Goal: Ask a question: Seek information or help from site administrators or community

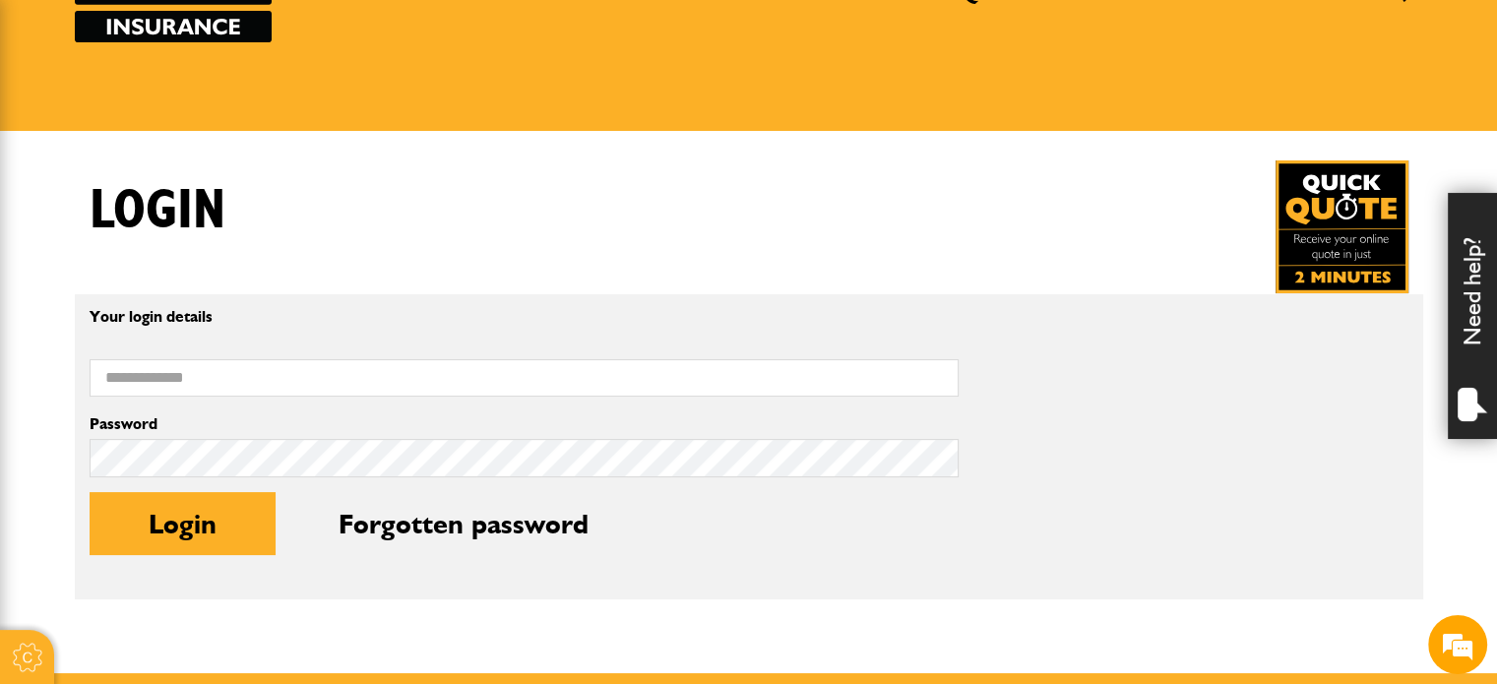
scroll to position [492, 0]
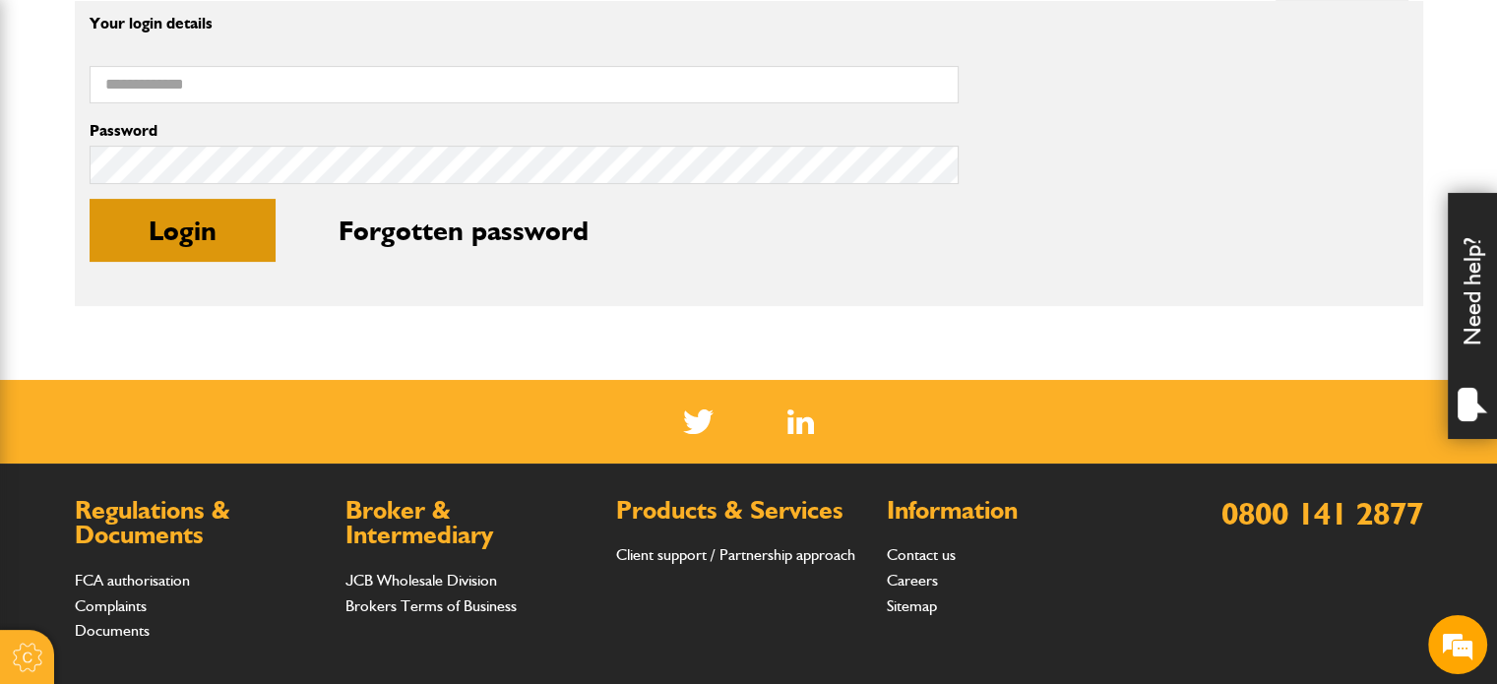
type input "**********"
click at [228, 225] on button "Login" at bounding box center [183, 230] width 186 height 63
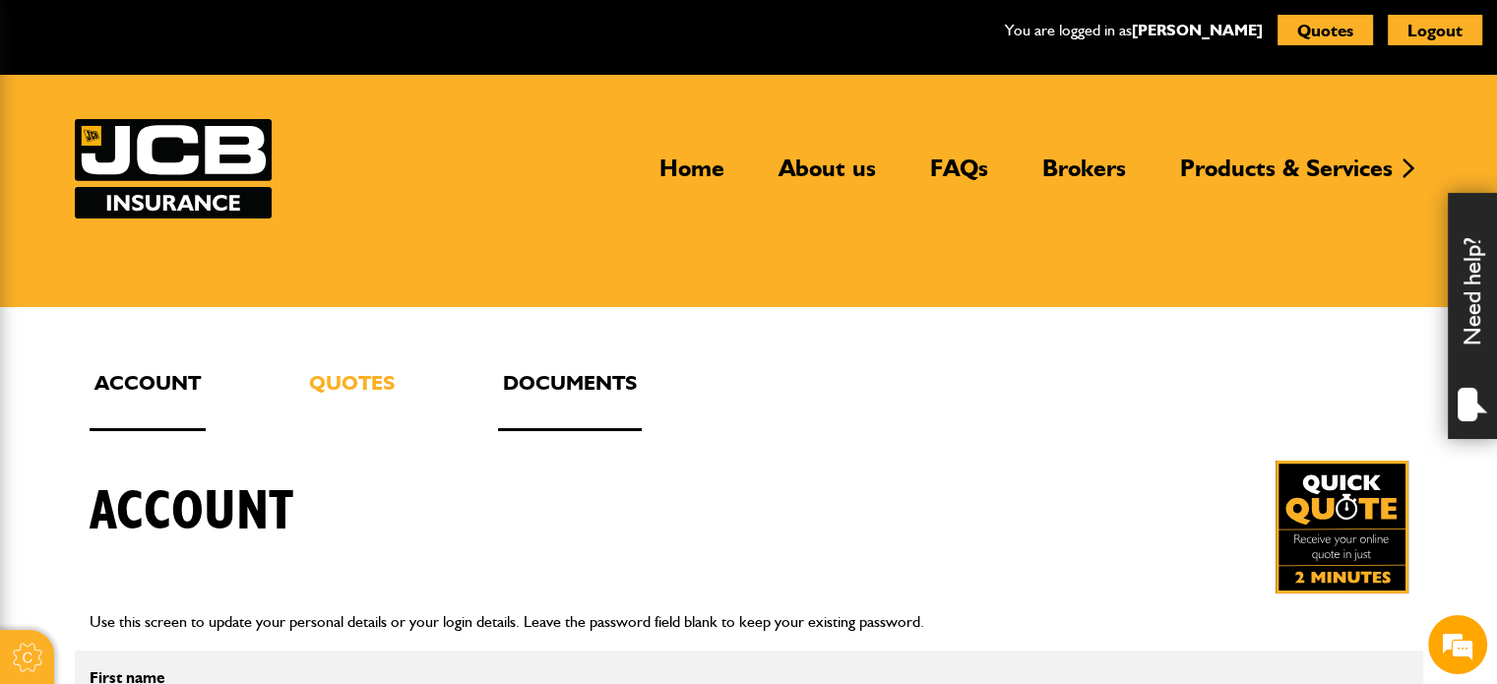
click at [568, 382] on link "Documents" at bounding box center [570, 398] width 144 height 65
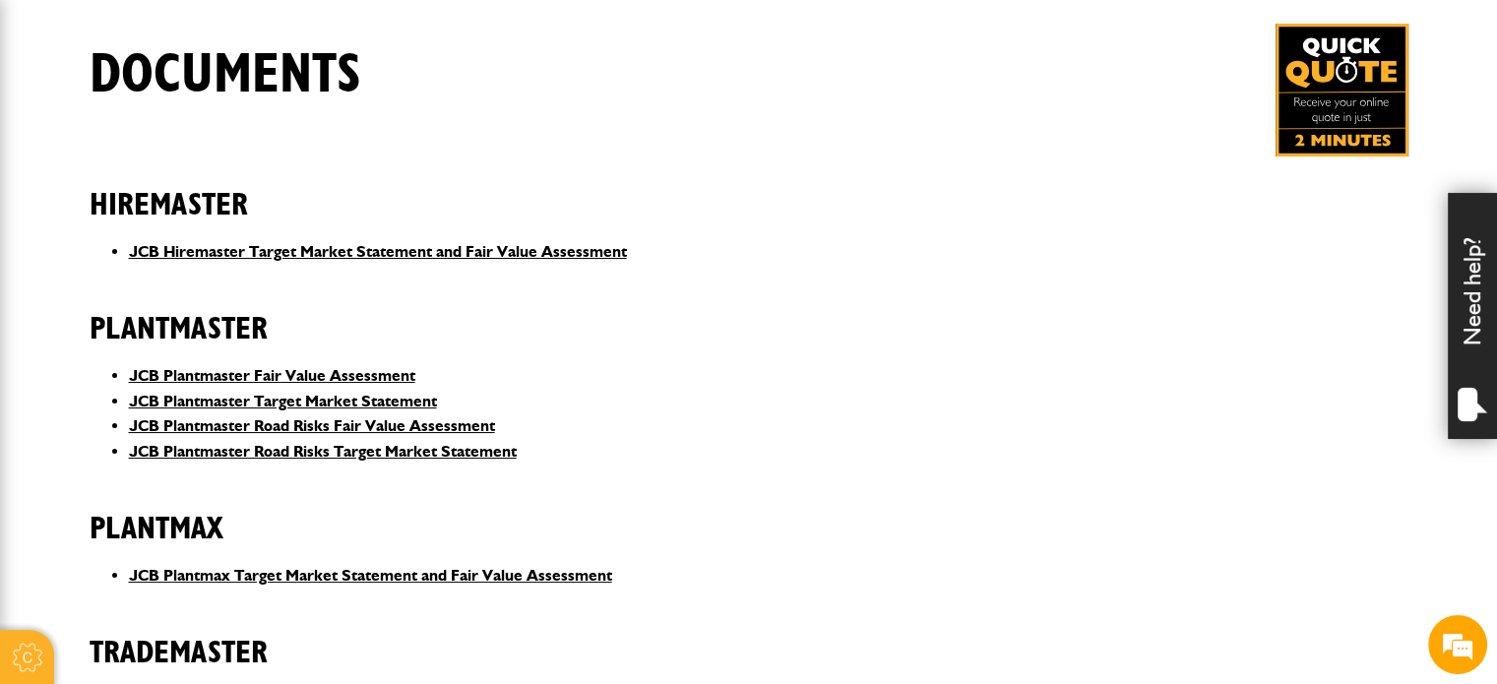
scroll to position [98, 0]
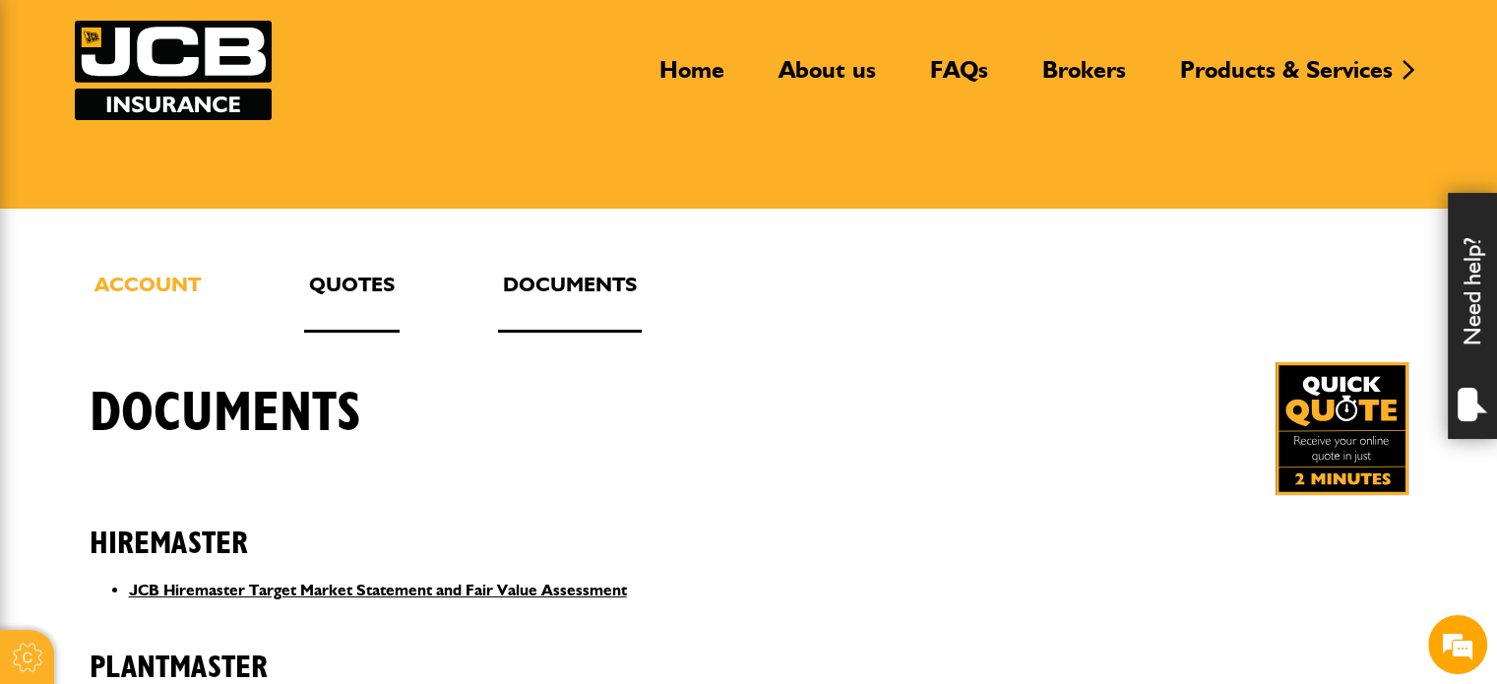
click at [339, 280] on link "Quotes" at bounding box center [351, 300] width 95 height 65
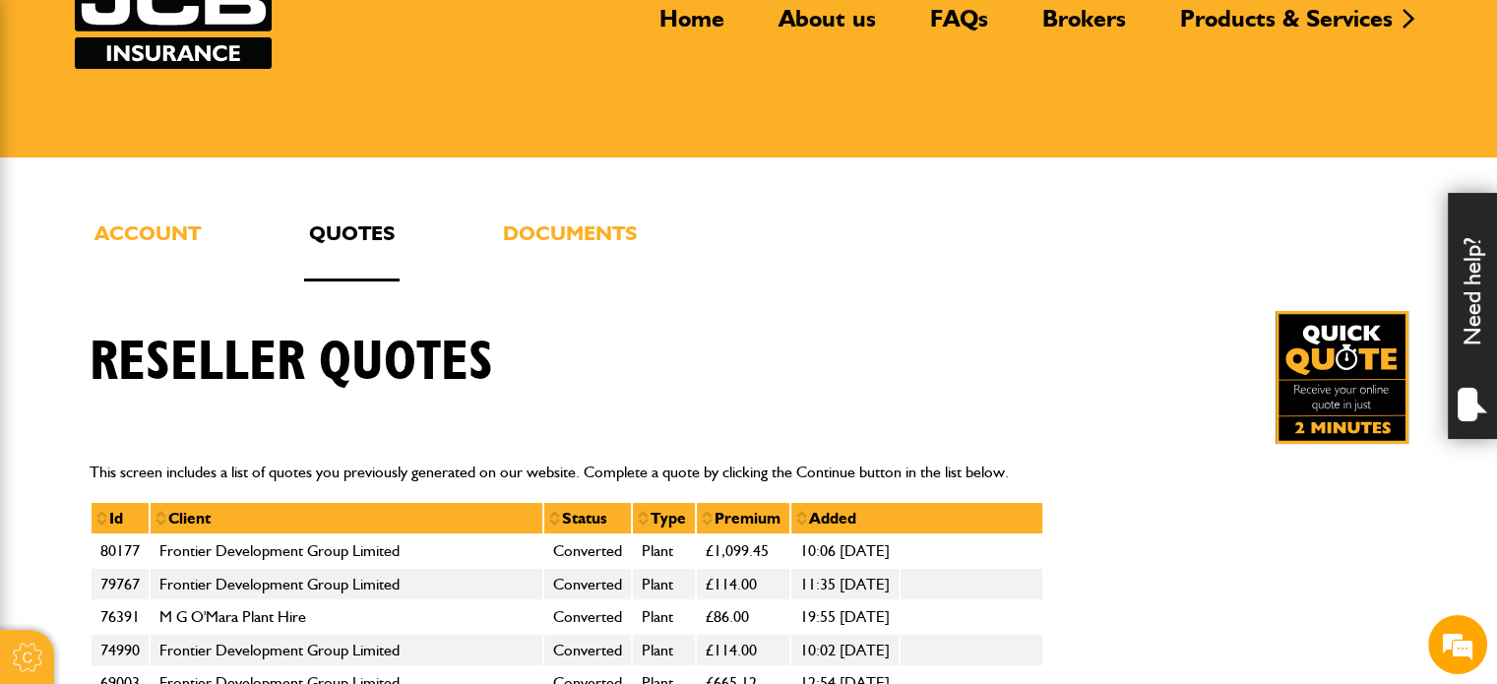
scroll to position [197, 0]
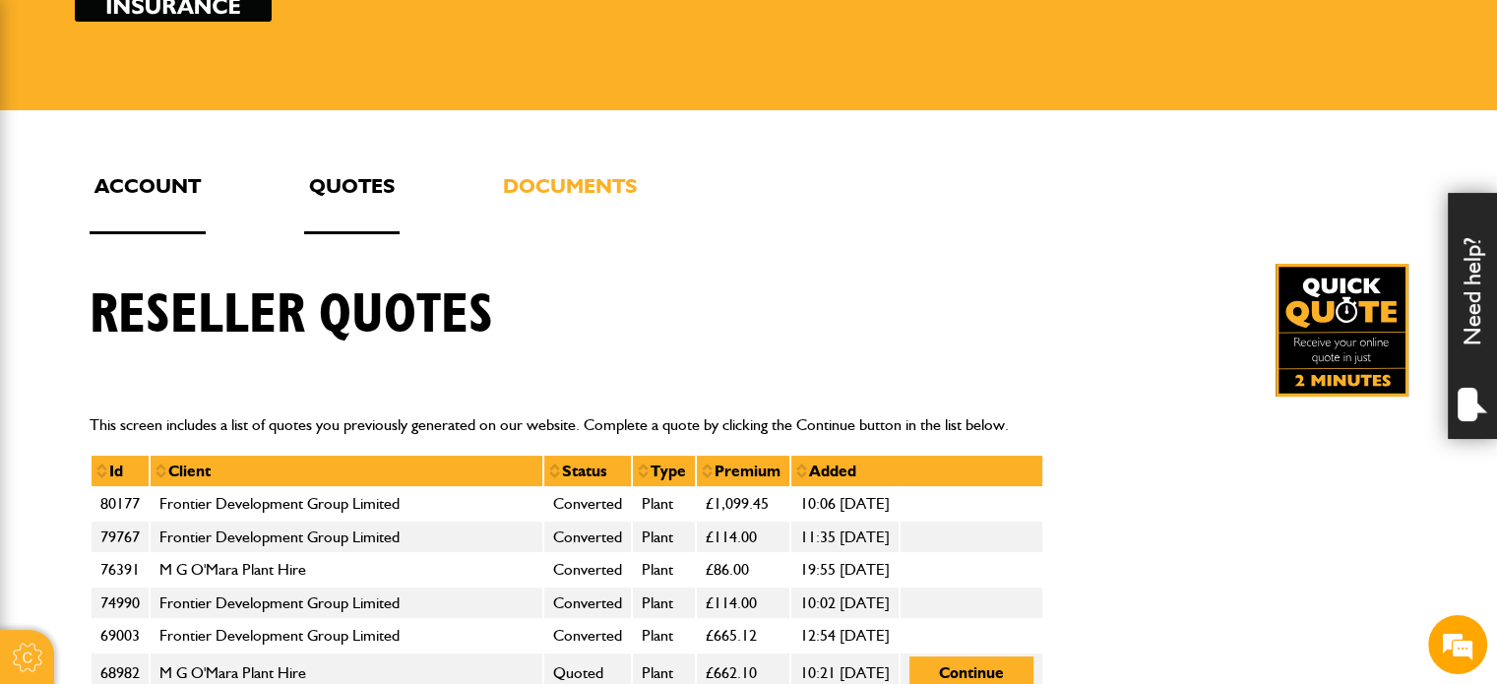
click at [154, 182] on link "Account" at bounding box center [148, 201] width 116 height 65
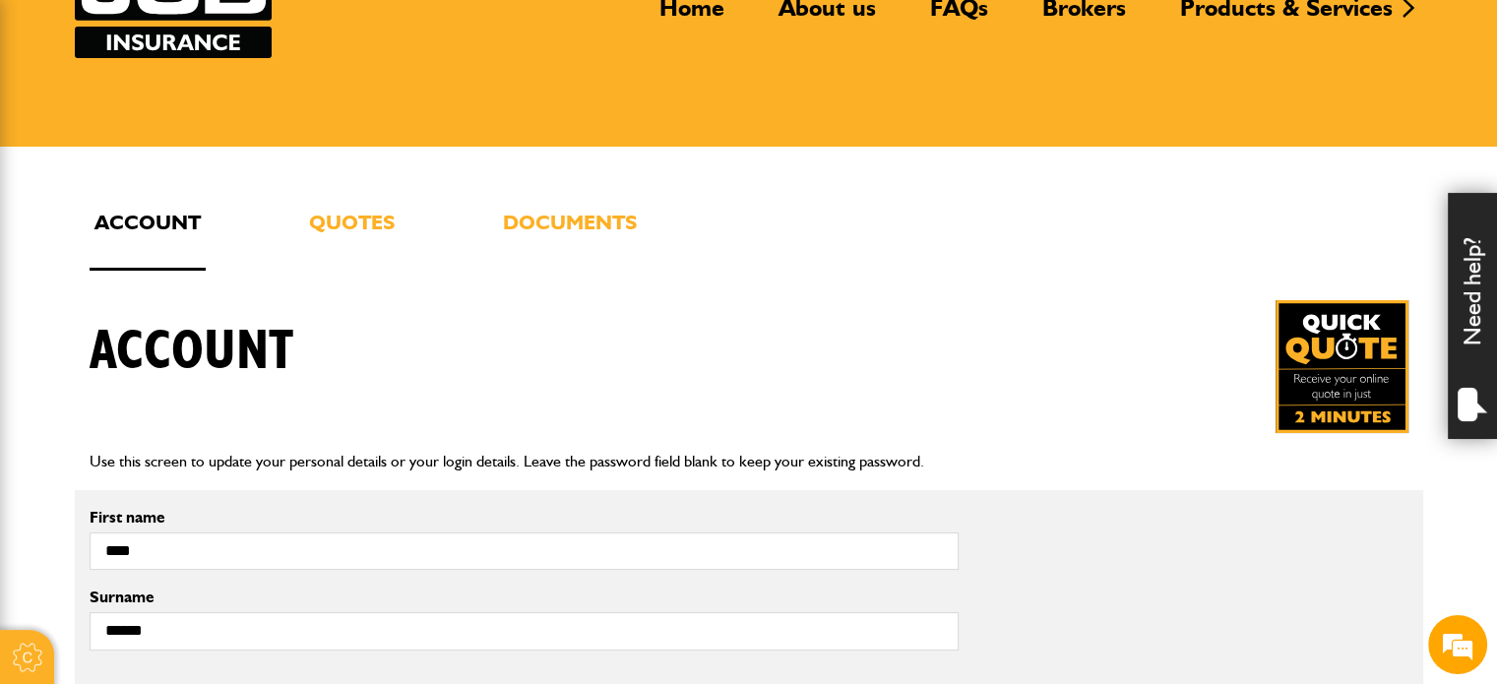
scroll to position [295, 0]
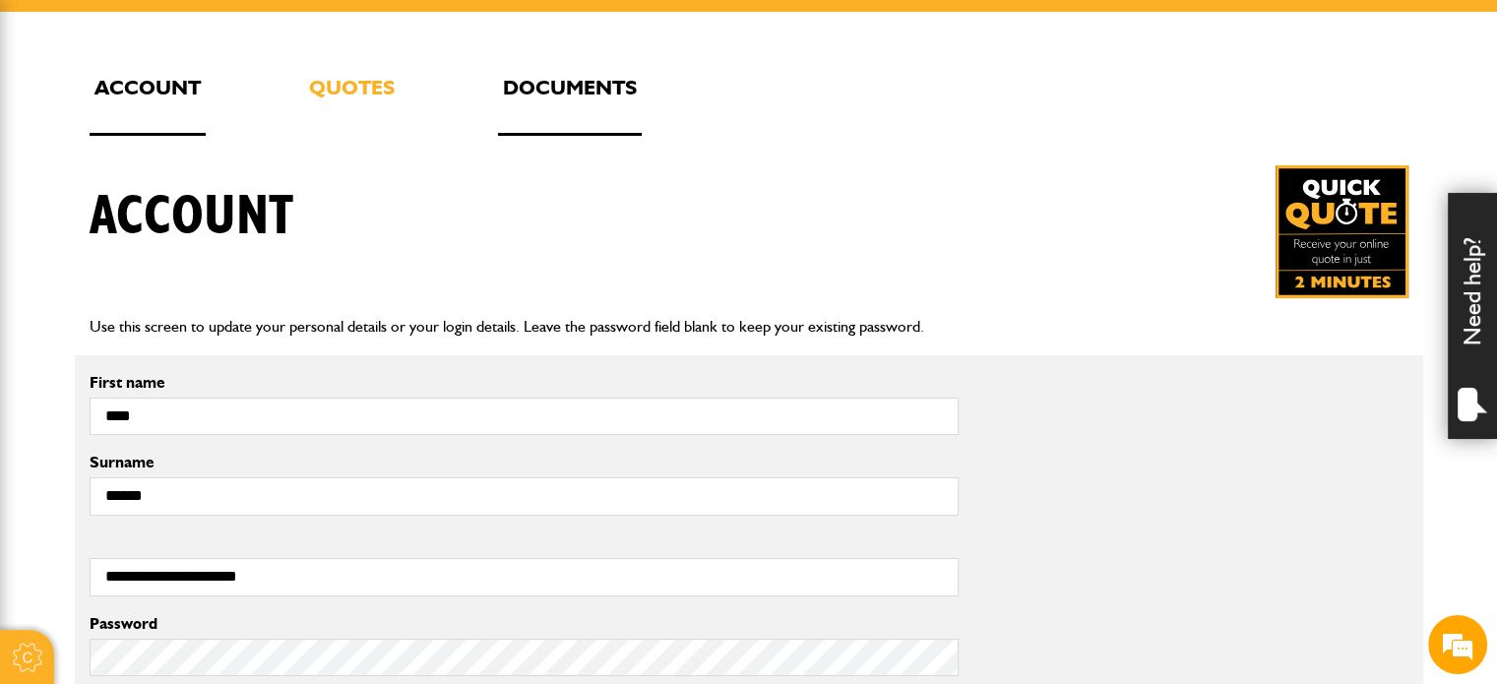
click at [553, 91] on link "Documents" at bounding box center [570, 103] width 144 height 65
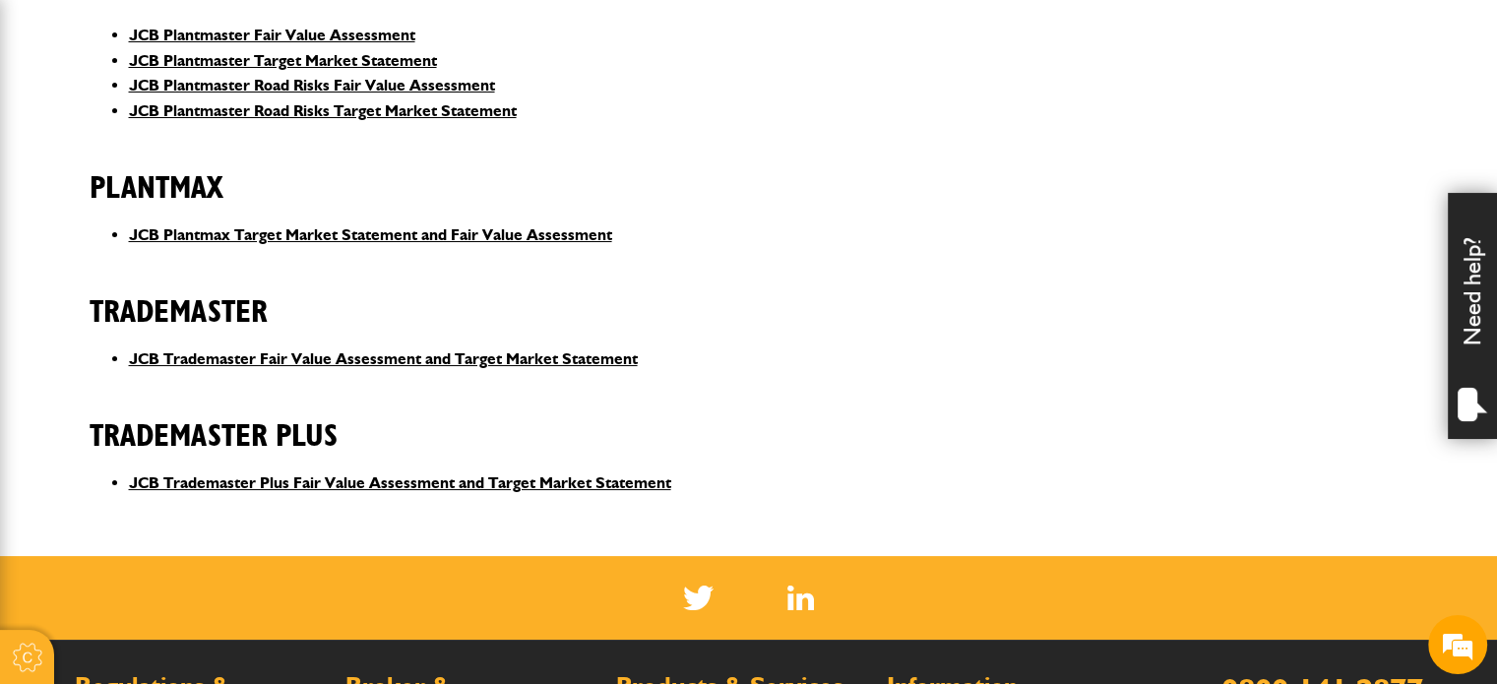
scroll to position [787, 0]
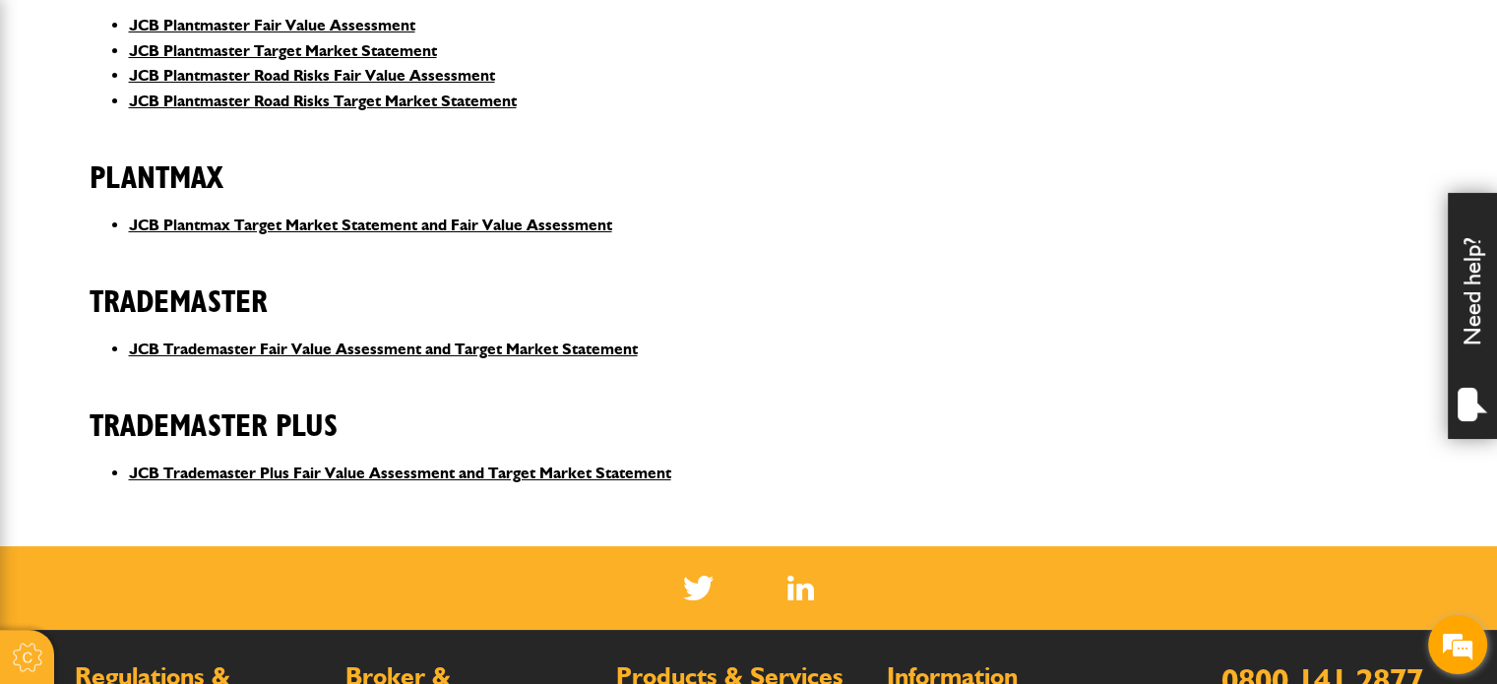
click at [1453, 654] on em at bounding box center [1457, 644] width 53 height 53
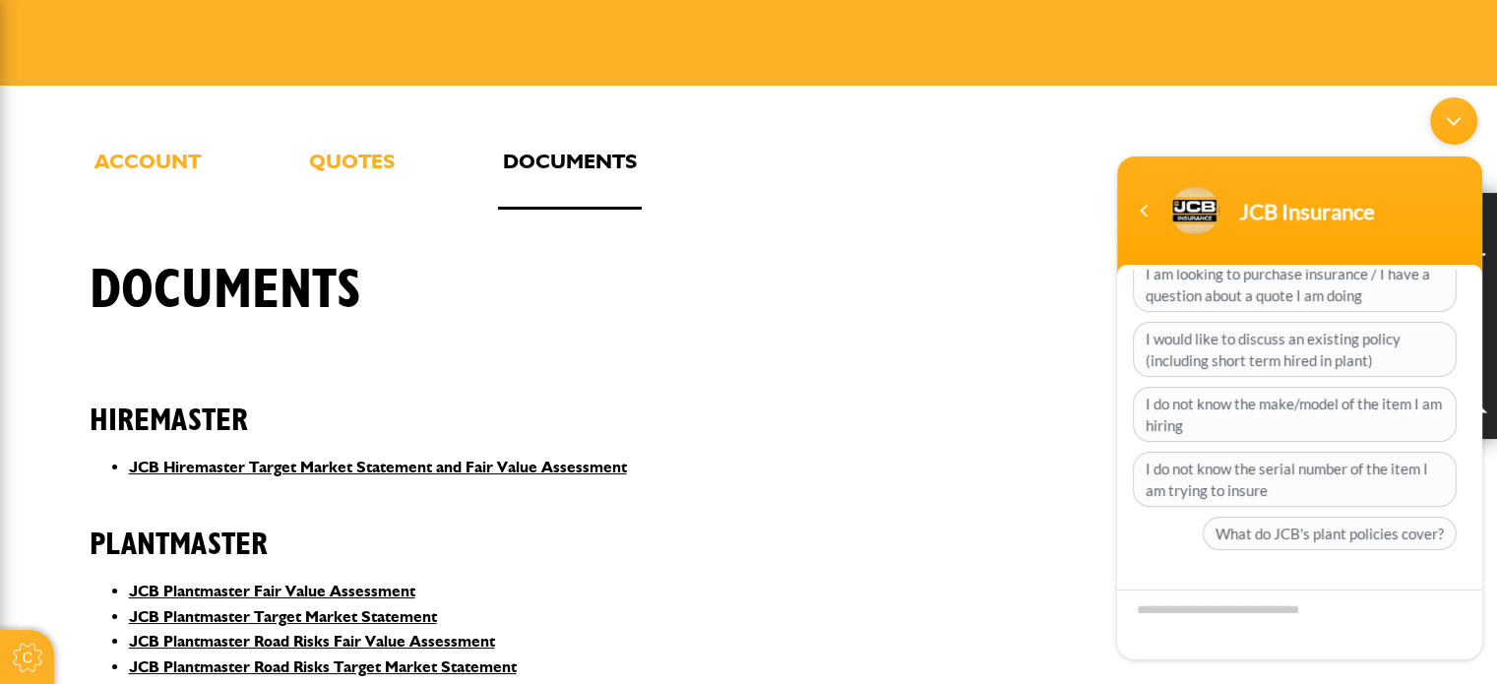
scroll to position [98, 0]
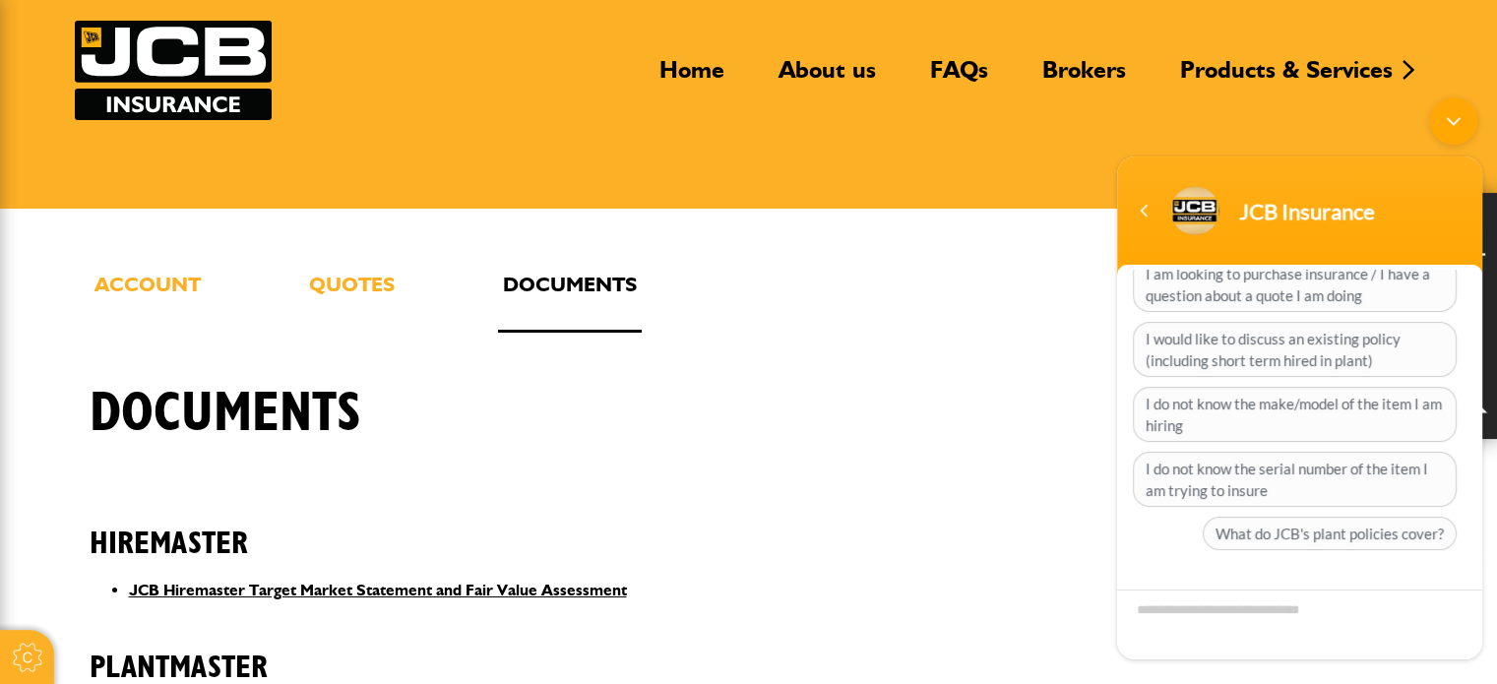
click at [1072, 76] on link "Brokers" at bounding box center [1084, 77] width 113 height 45
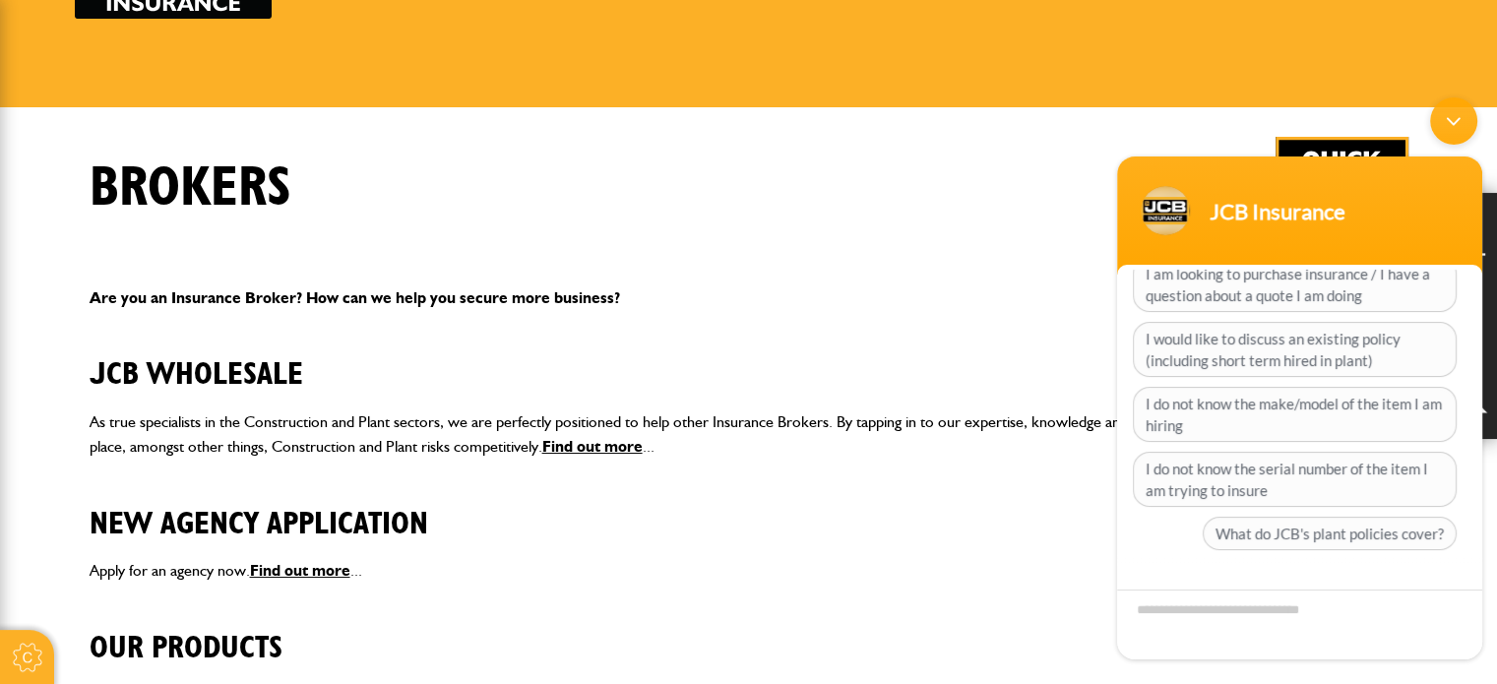
scroll to position [394, 0]
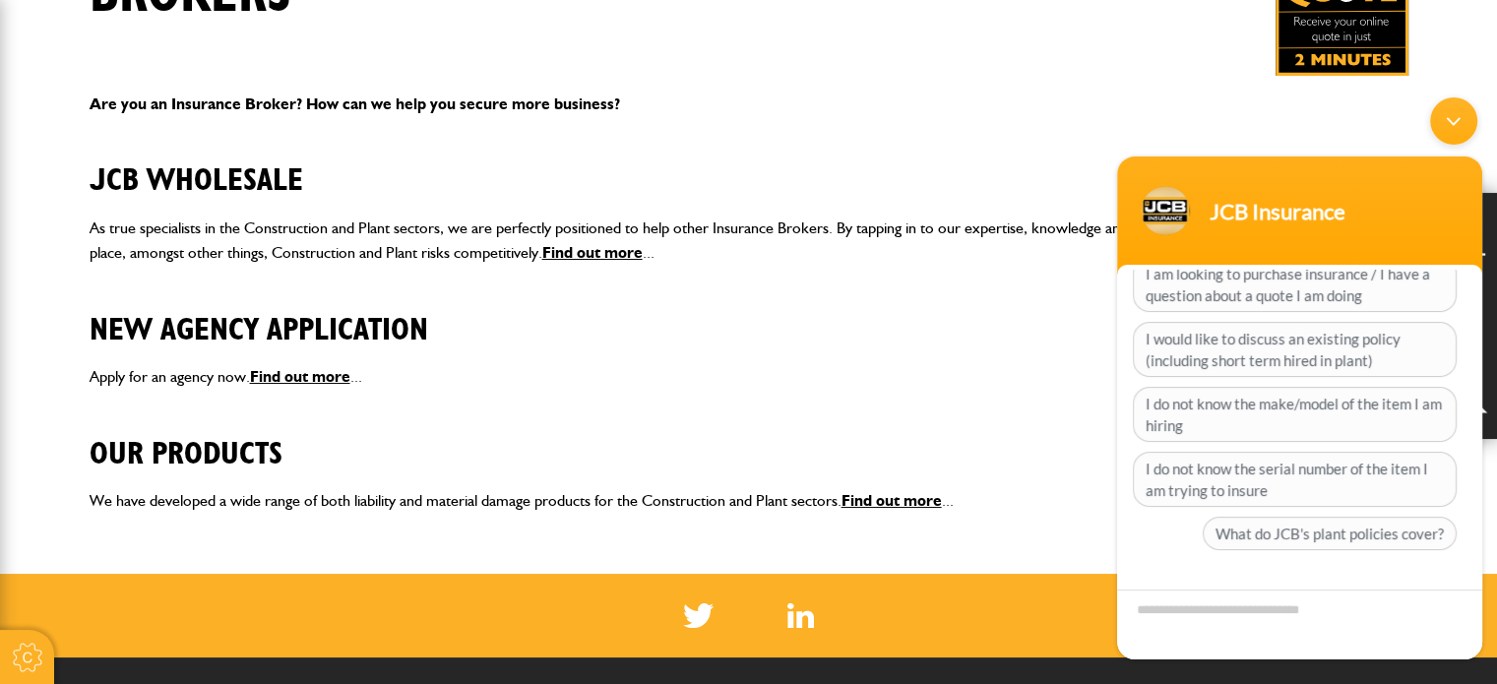
click at [1363, 18] on img at bounding box center [1342, 9] width 133 height 133
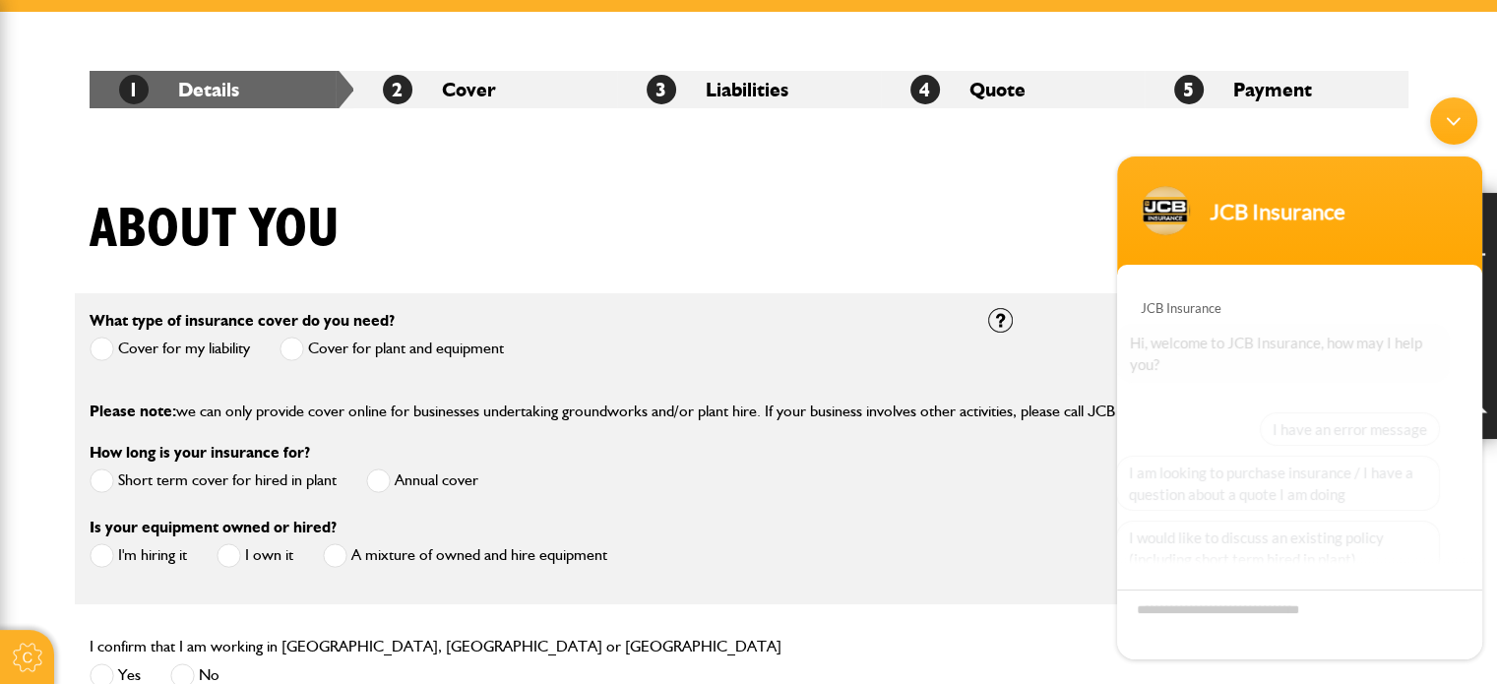
scroll to position [199, 0]
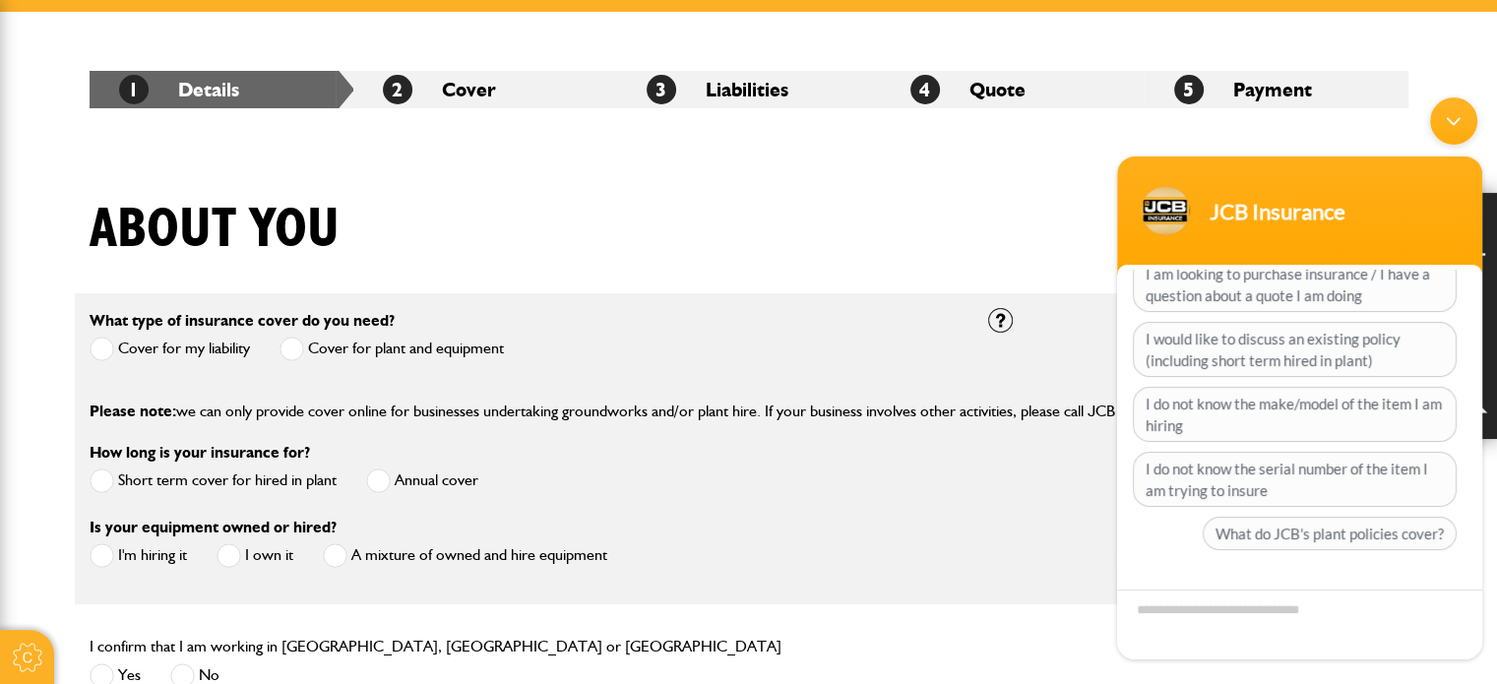
click at [1458, 115] on div "Minimize live chat window" at bounding box center [1453, 120] width 47 height 47
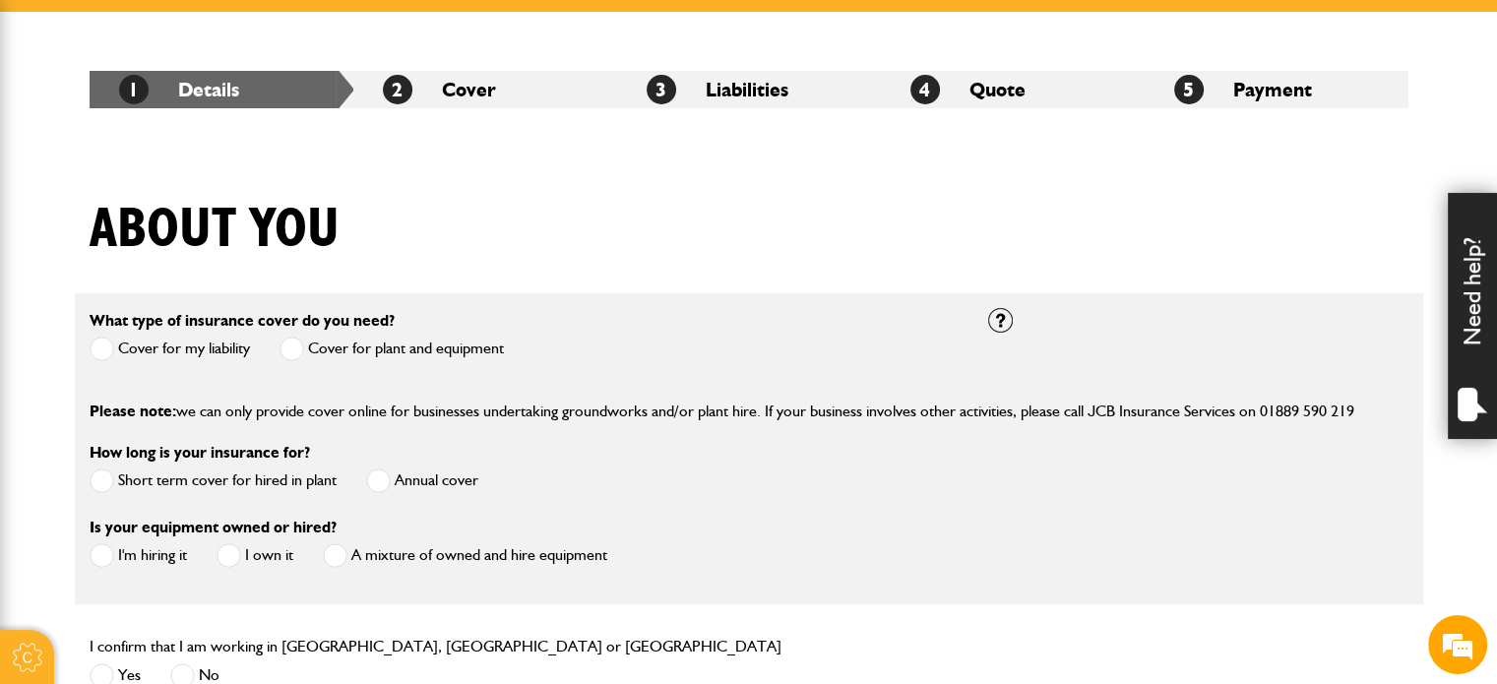
click at [1253, 93] on li "5 Payment" at bounding box center [1277, 89] width 264 height 37
click at [1238, 97] on li "5 Payment" at bounding box center [1277, 89] width 264 height 37
click at [1239, 96] on li "5 Payment" at bounding box center [1277, 89] width 264 height 37
click at [1088, 99] on li "4 Quote" at bounding box center [1013, 89] width 264 height 37
click at [1031, 100] on li "4 Quote" at bounding box center [1013, 89] width 264 height 37
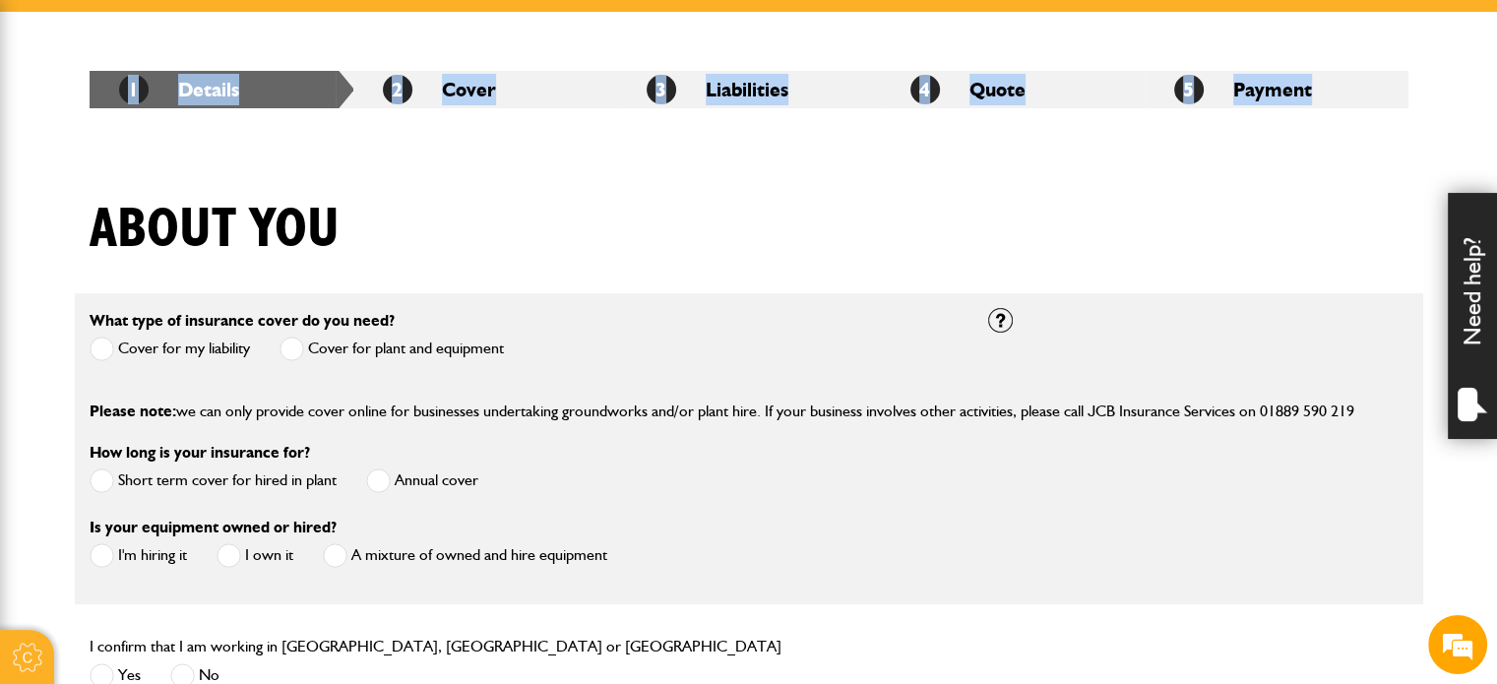
click at [1031, 100] on li "4 Quote" at bounding box center [1013, 89] width 264 height 37
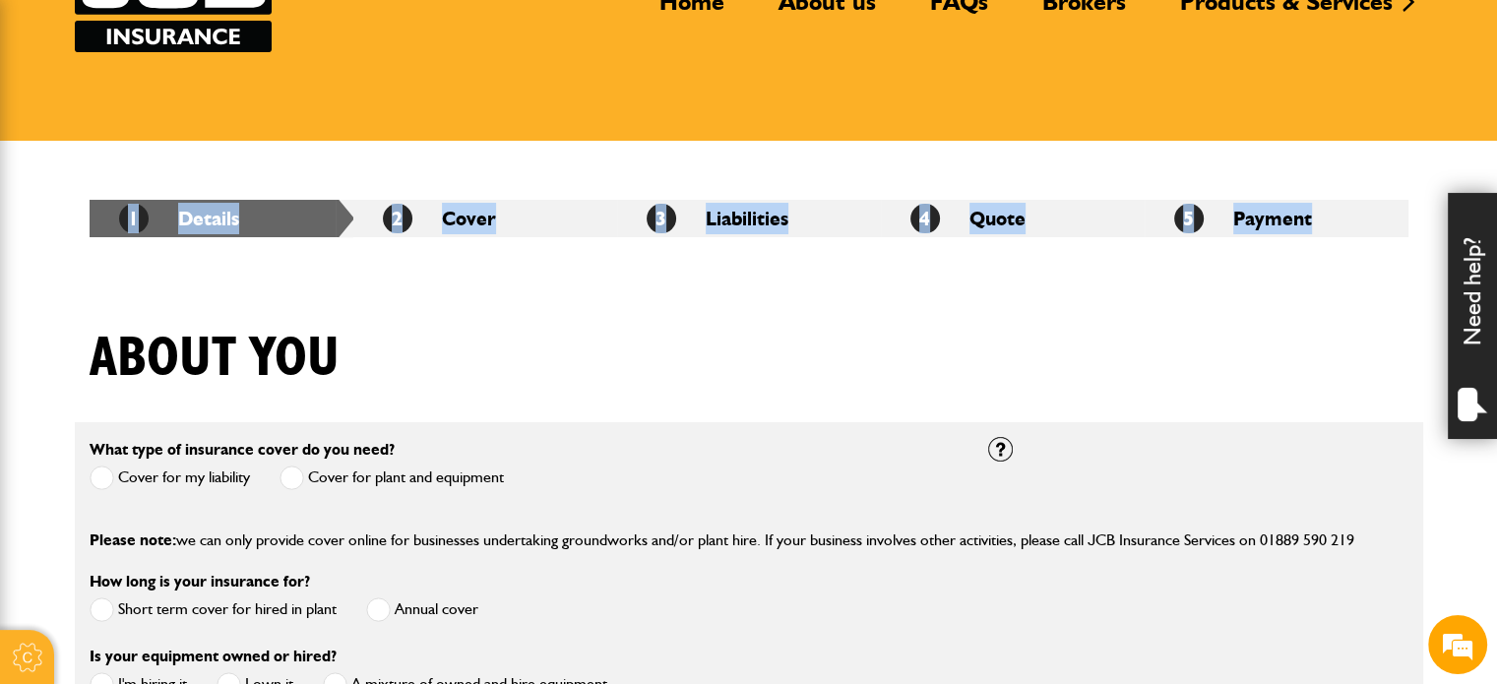
scroll to position [0, 0]
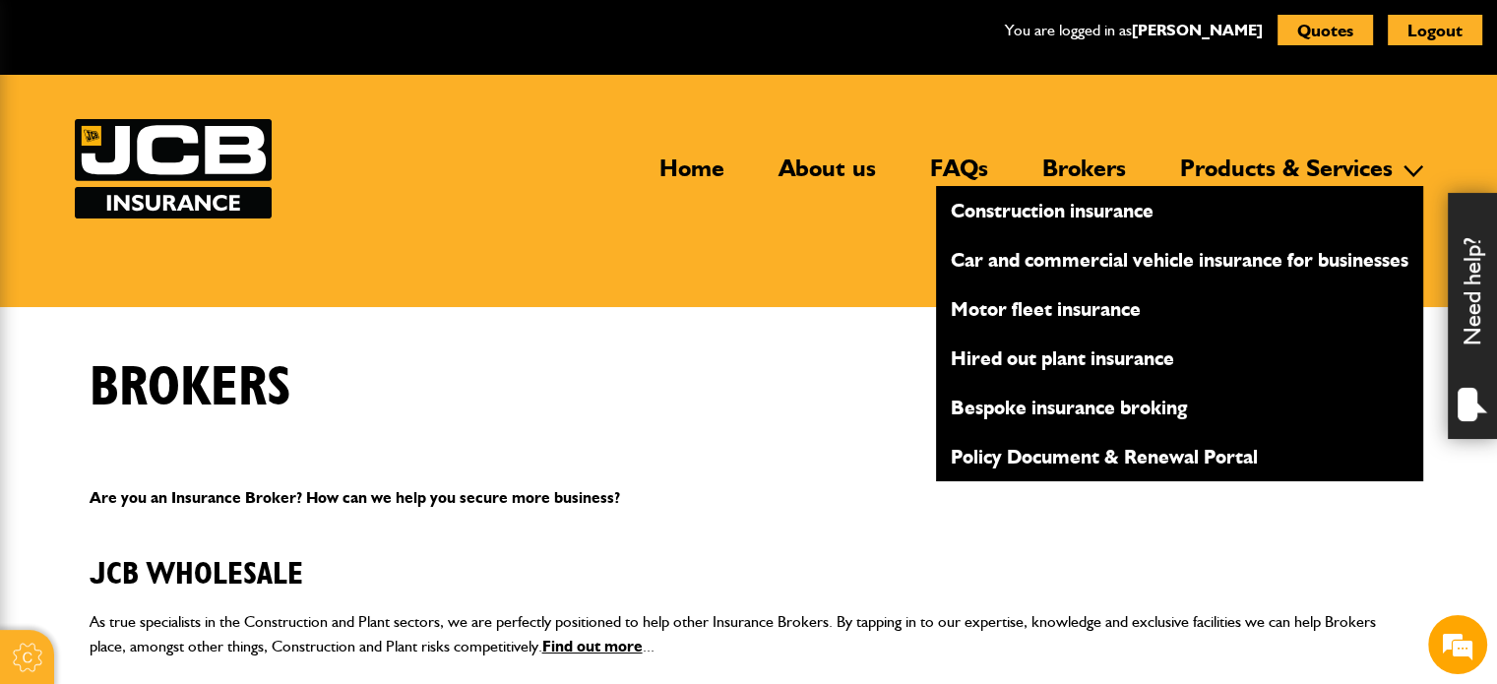
scroll to position [199, 0]
click at [1012, 455] on link "Policy Document & Renewal Portal" at bounding box center [1179, 456] width 487 height 33
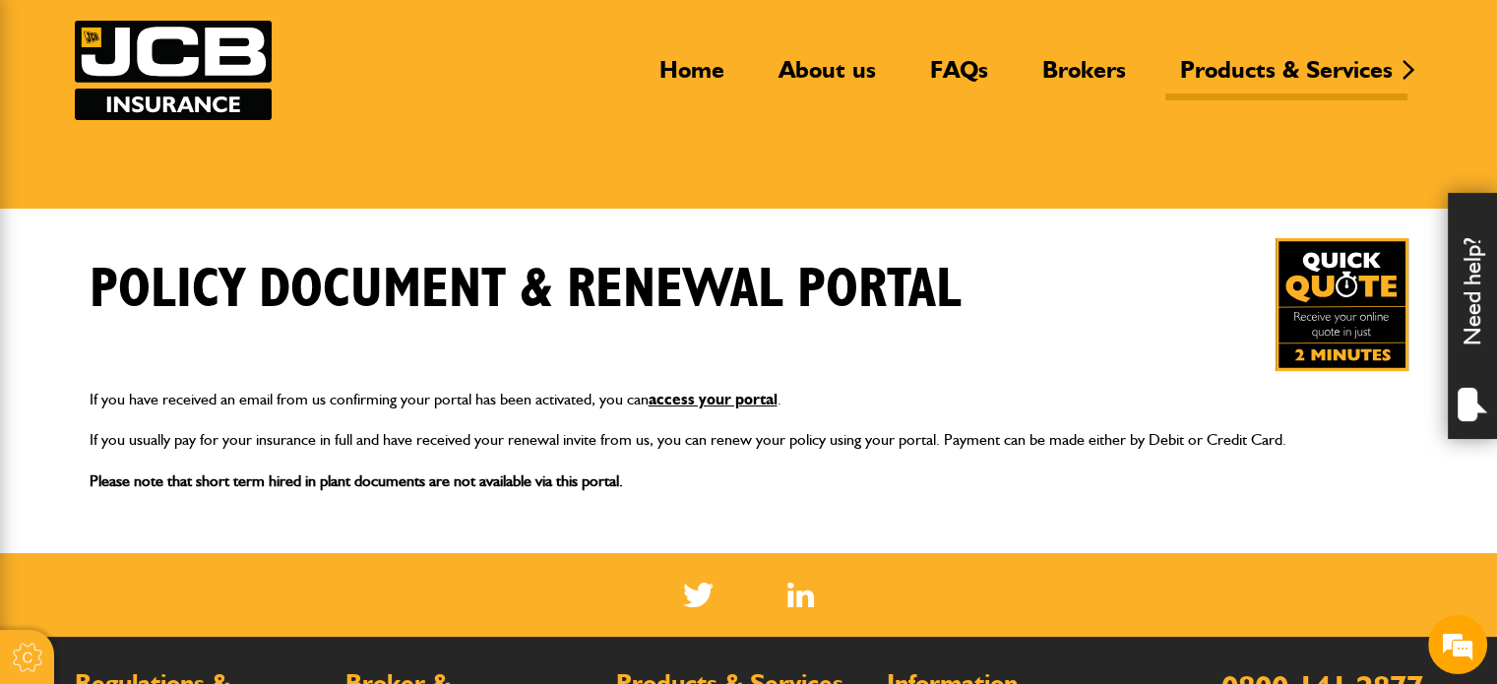
scroll to position [199, 0]
click at [417, 487] on span "Please note that short term hired in plant documents are not available via this…" at bounding box center [356, 480] width 533 height 19
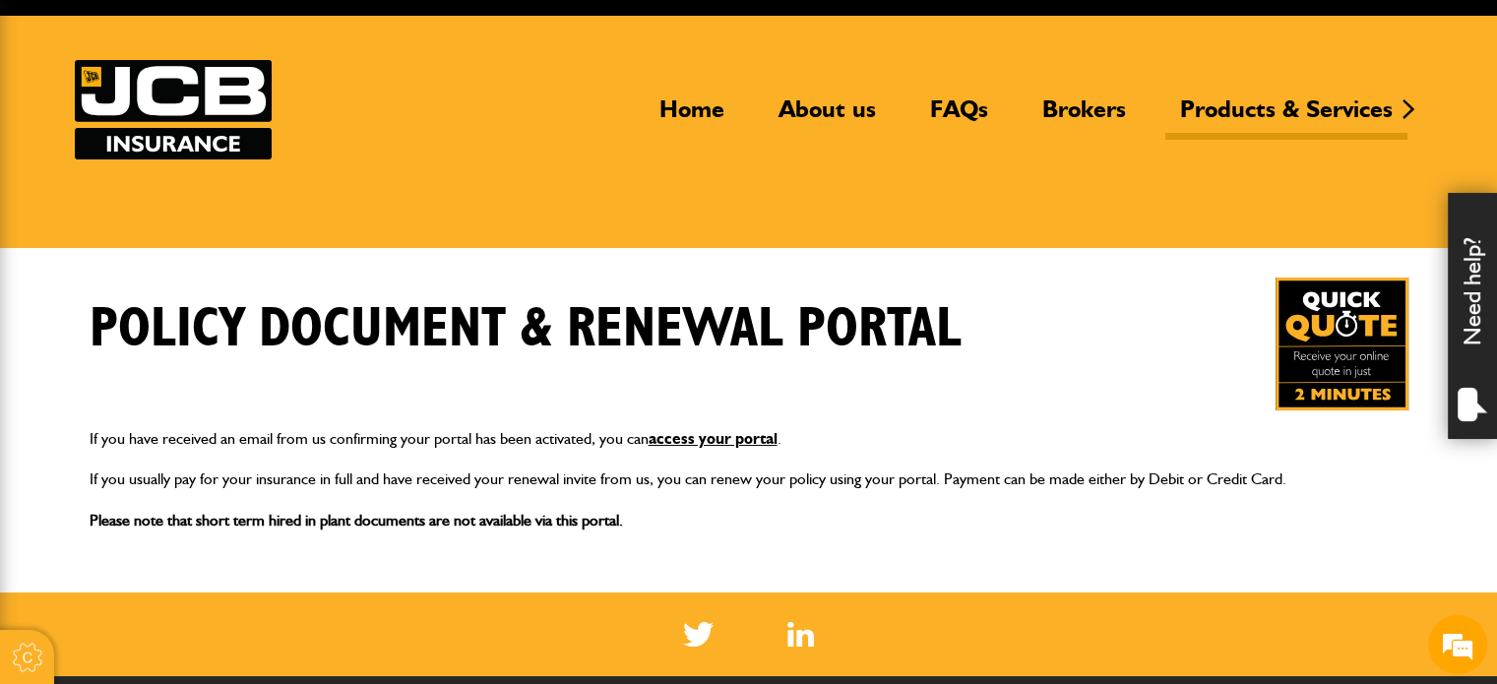
scroll to position [0, 0]
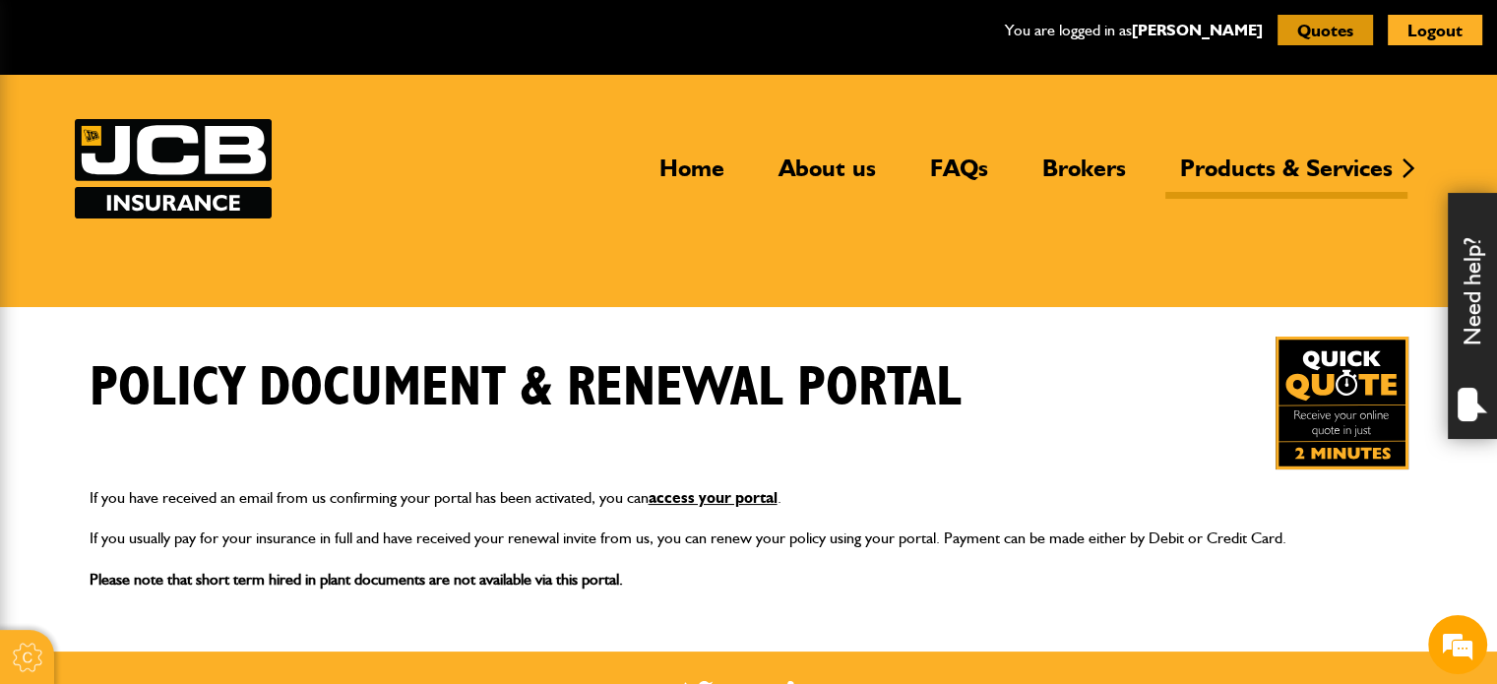
click at [1305, 31] on button "Quotes" at bounding box center [1324, 30] width 95 height 31
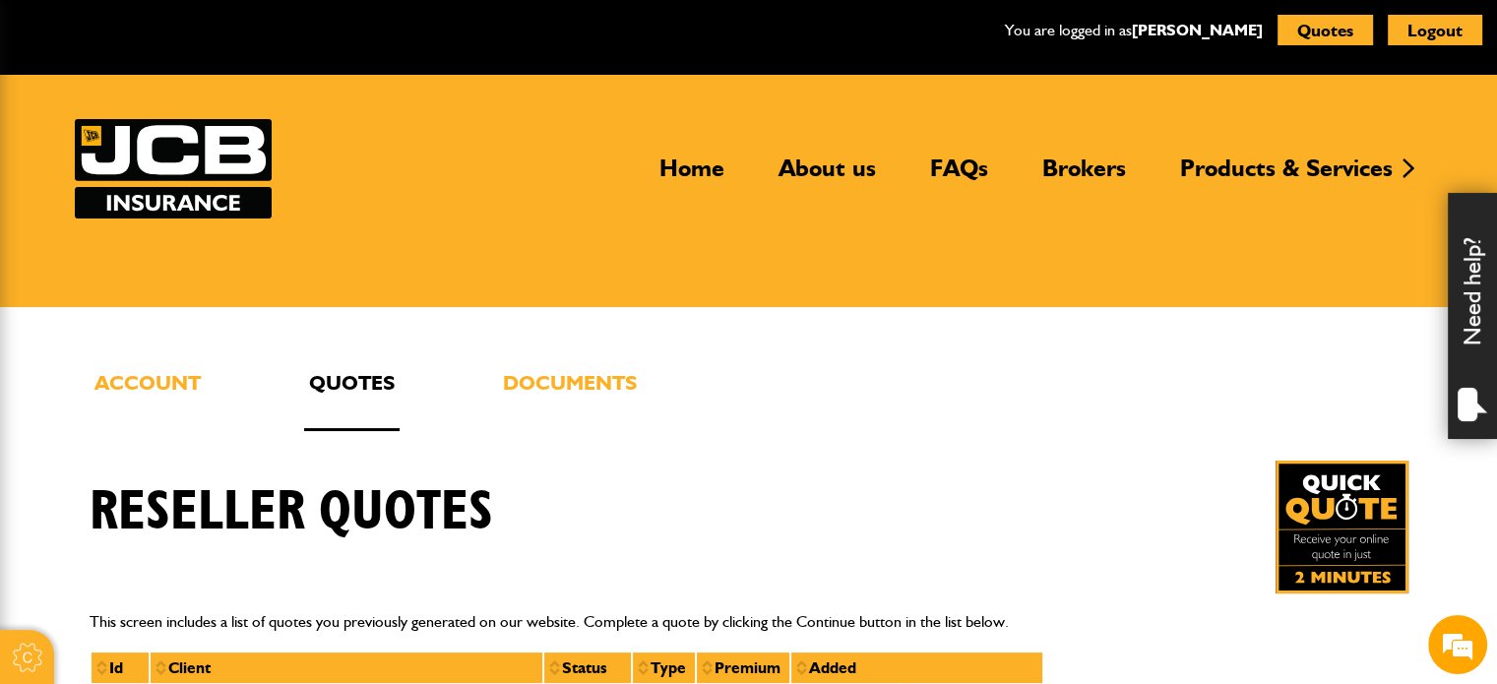
click at [1472, 309] on div "Need help?" at bounding box center [1472, 316] width 49 height 246
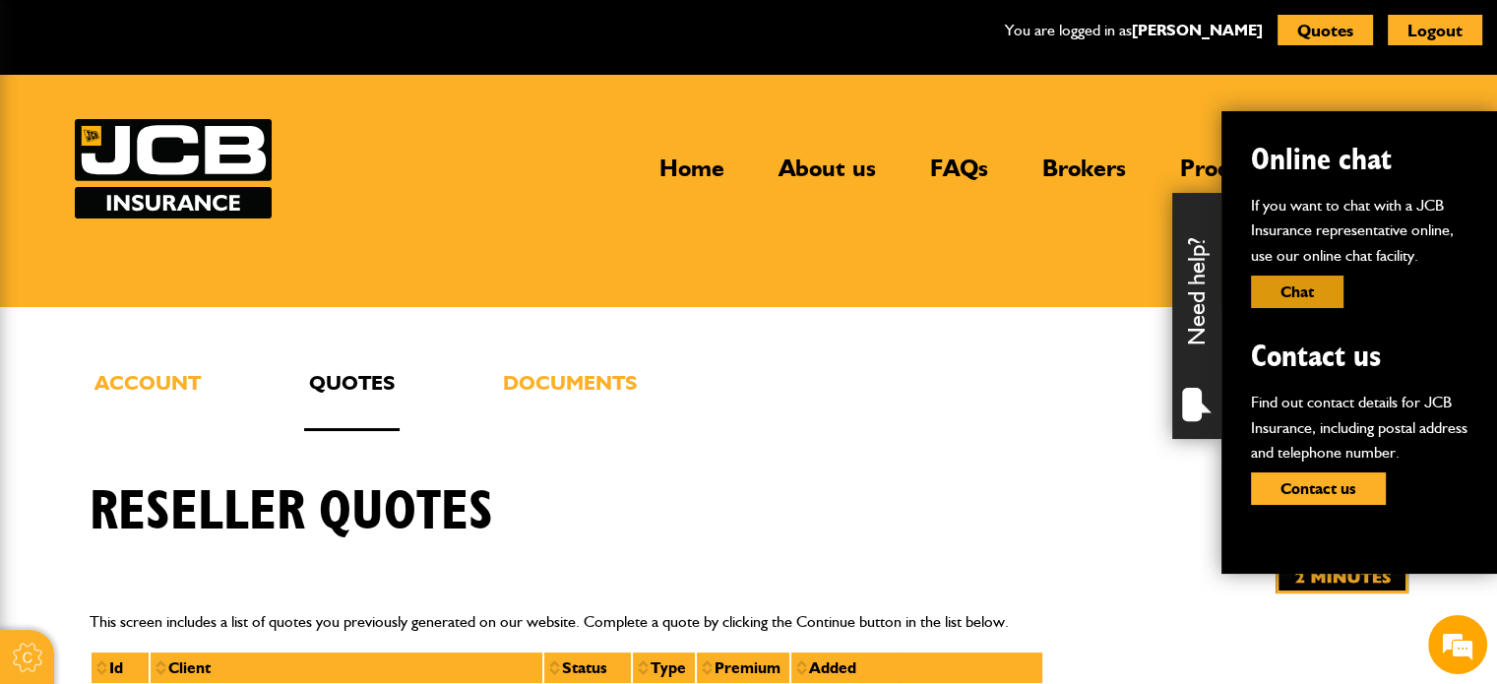
click at [1279, 290] on button "Chat" at bounding box center [1297, 292] width 93 height 32
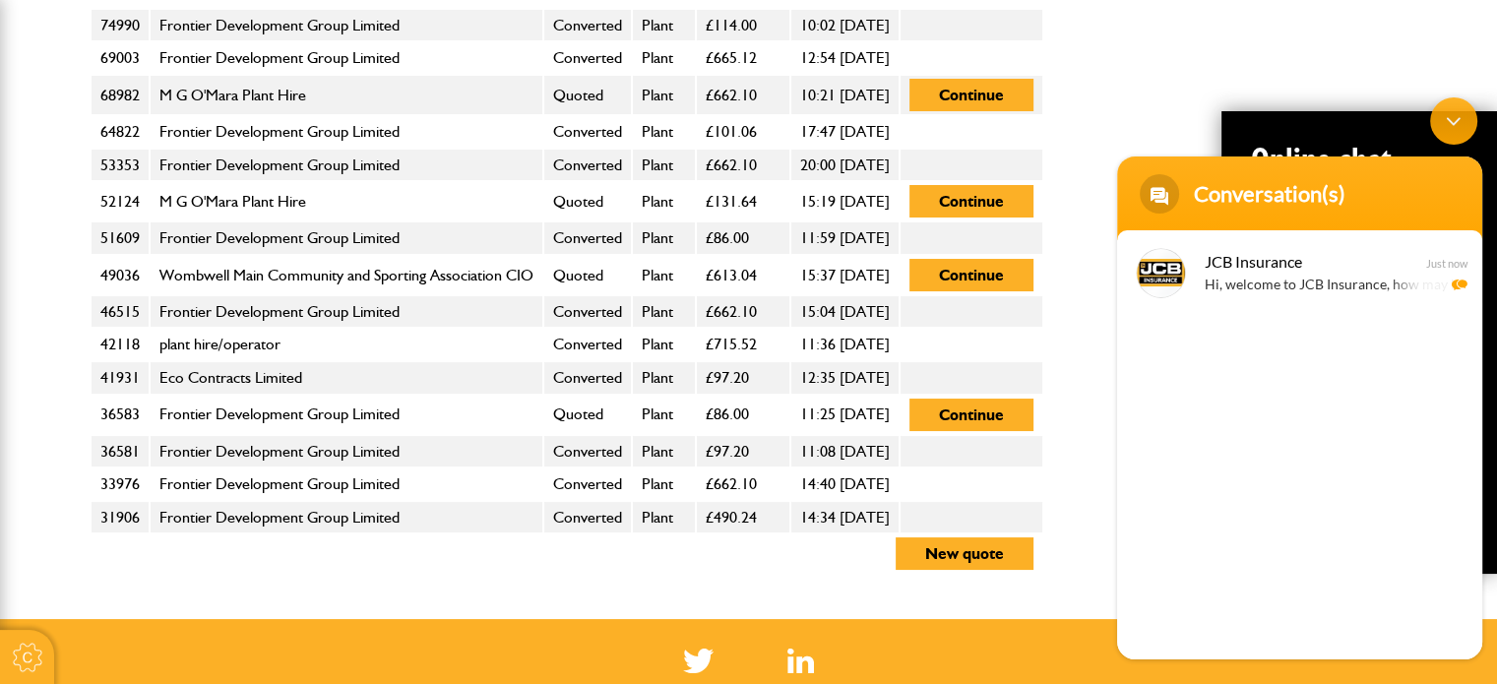
scroll to position [984, 0]
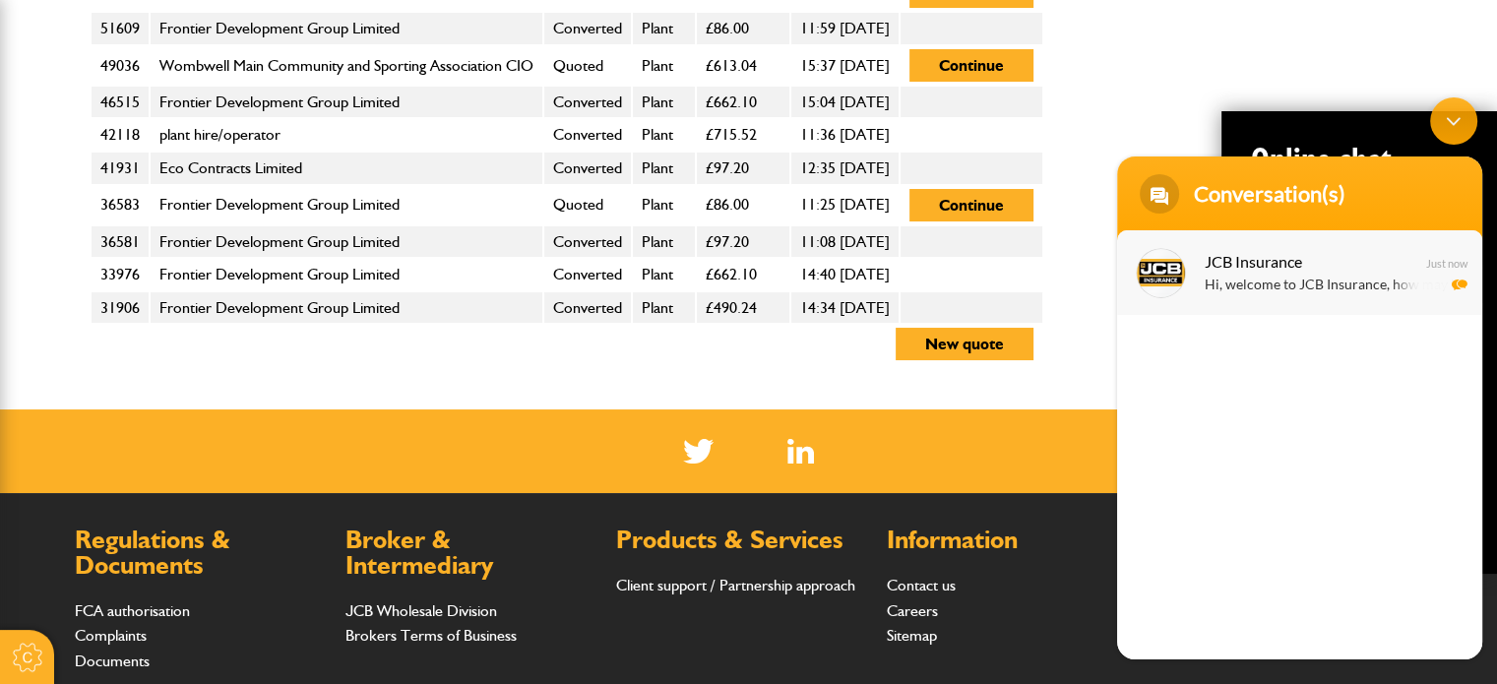
click at [1252, 285] on p "Hi, welcome to JCB Insurance, how may I help you?" at bounding box center [1329, 286] width 248 height 23
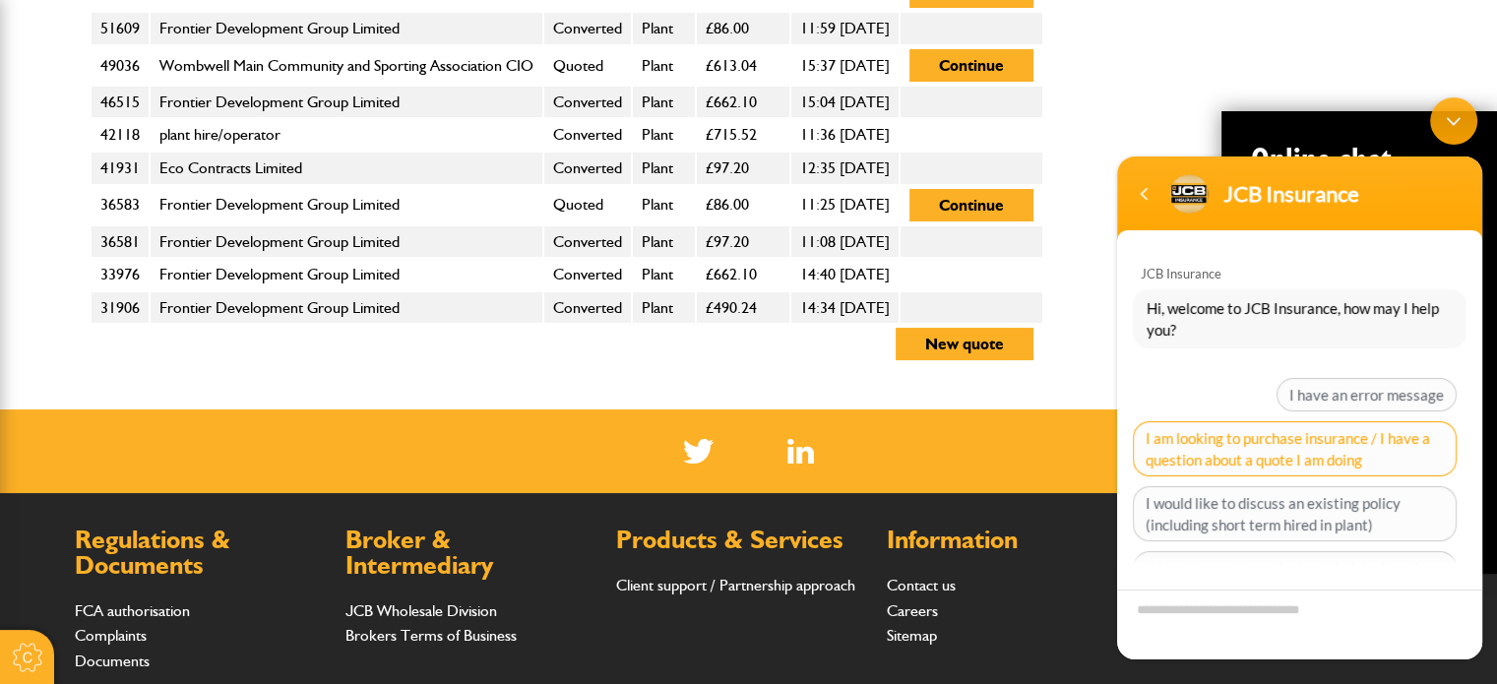
scroll to position [164, 0]
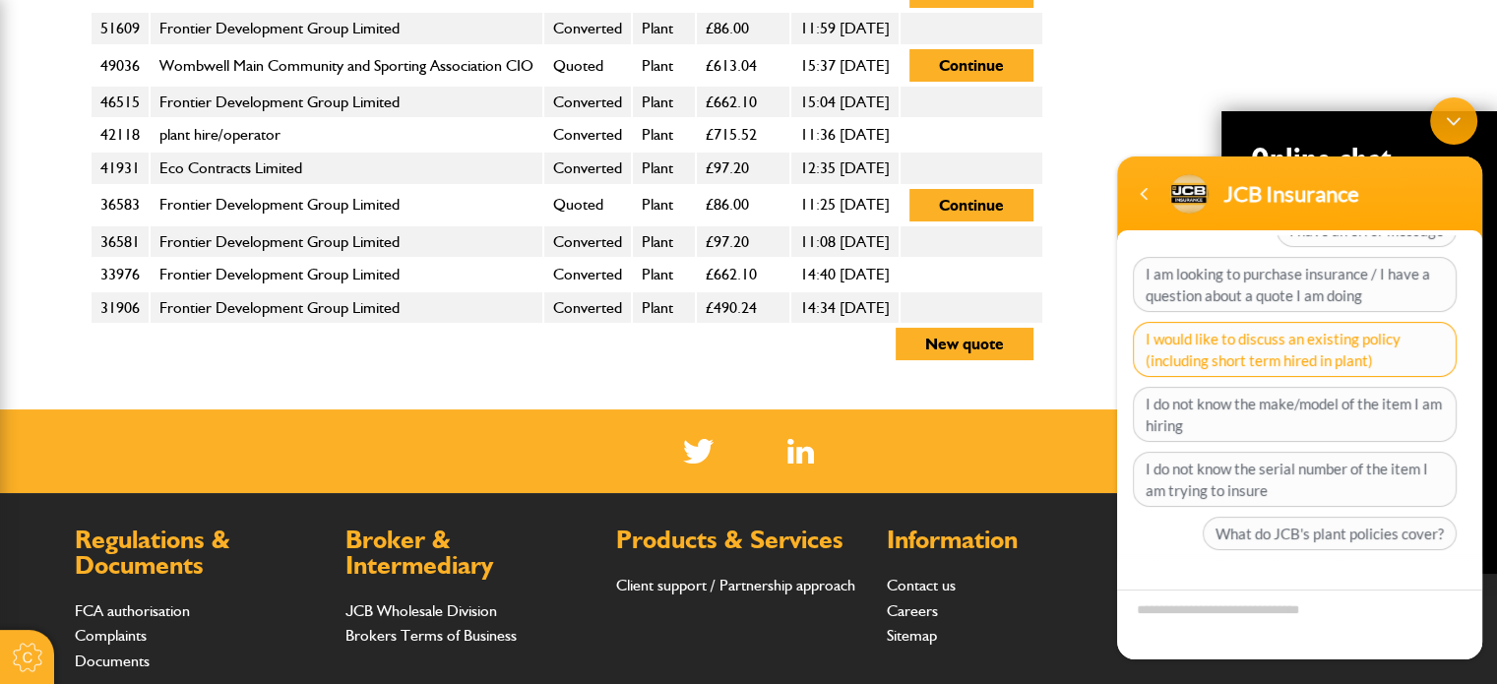
click at [1250, 348] on span "I would like to discuss an existing policy (including short term hired in plant)" at bounding box center [1295, 349] width 324 height 55
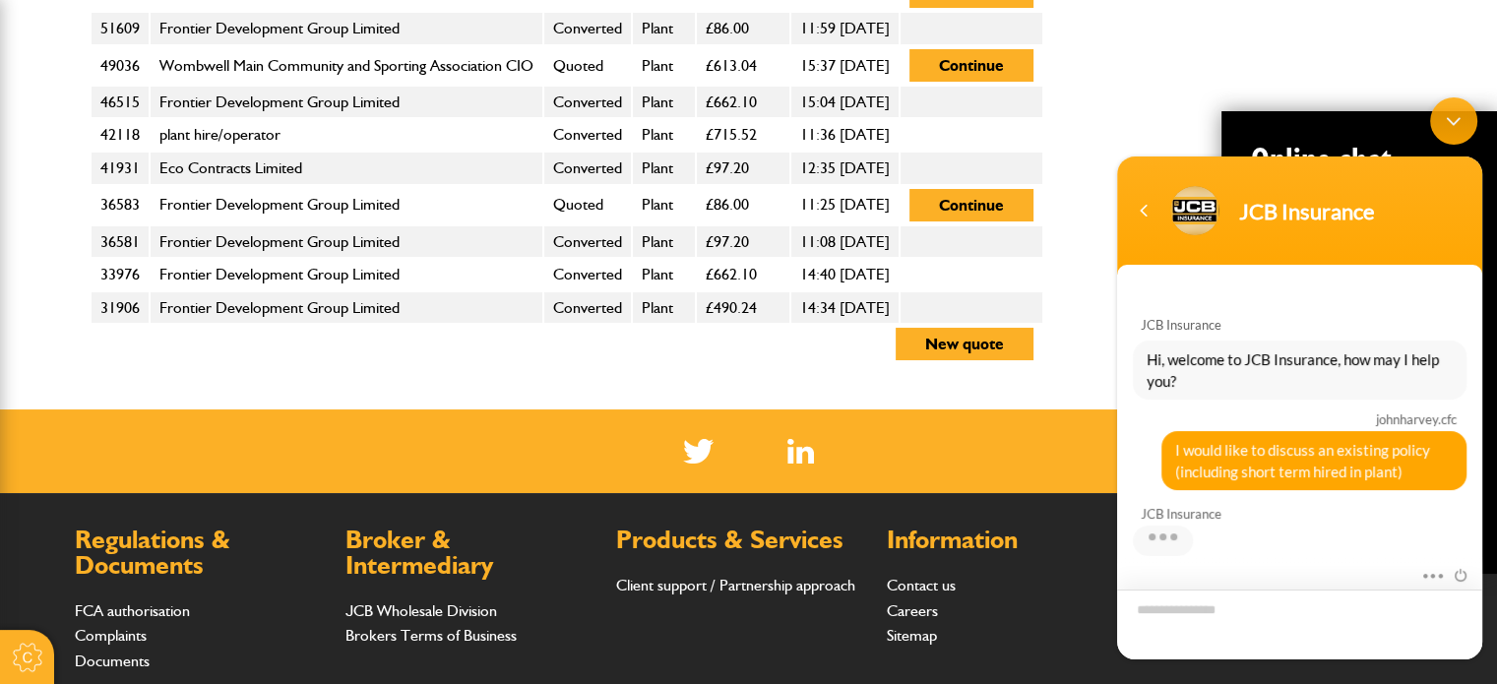
scroll to position [147, 0]
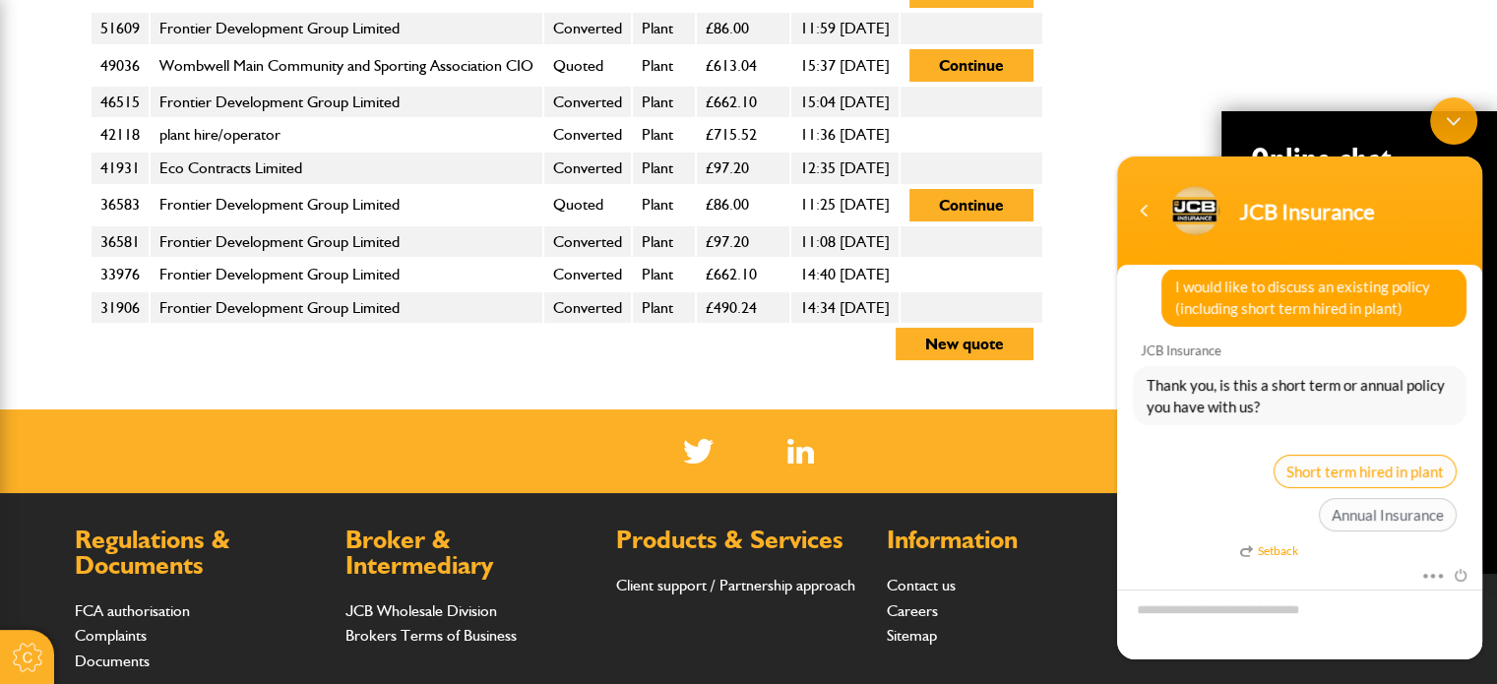
click at [1354, 473] on span "Short term hired in plant" at bounding box center [1365, 471] width 183 height 33
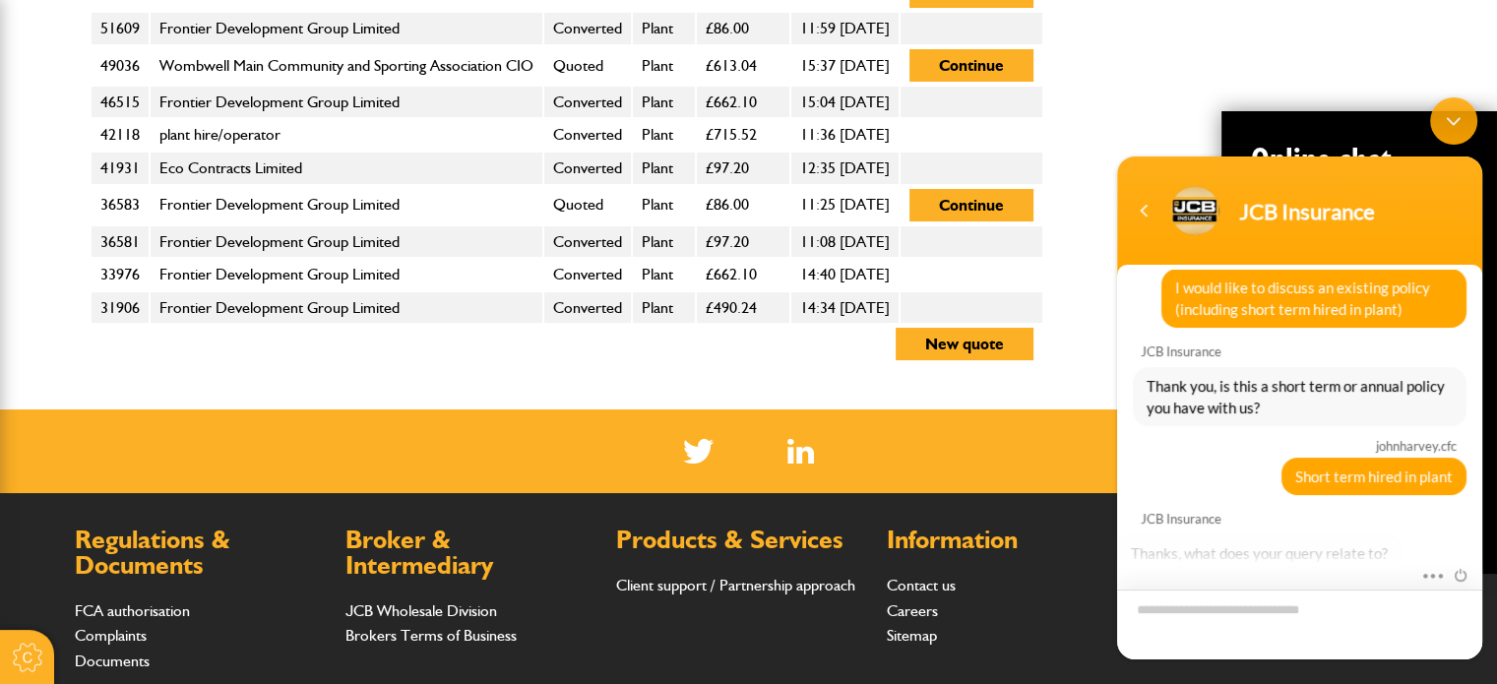
scroll to position [335, 0]
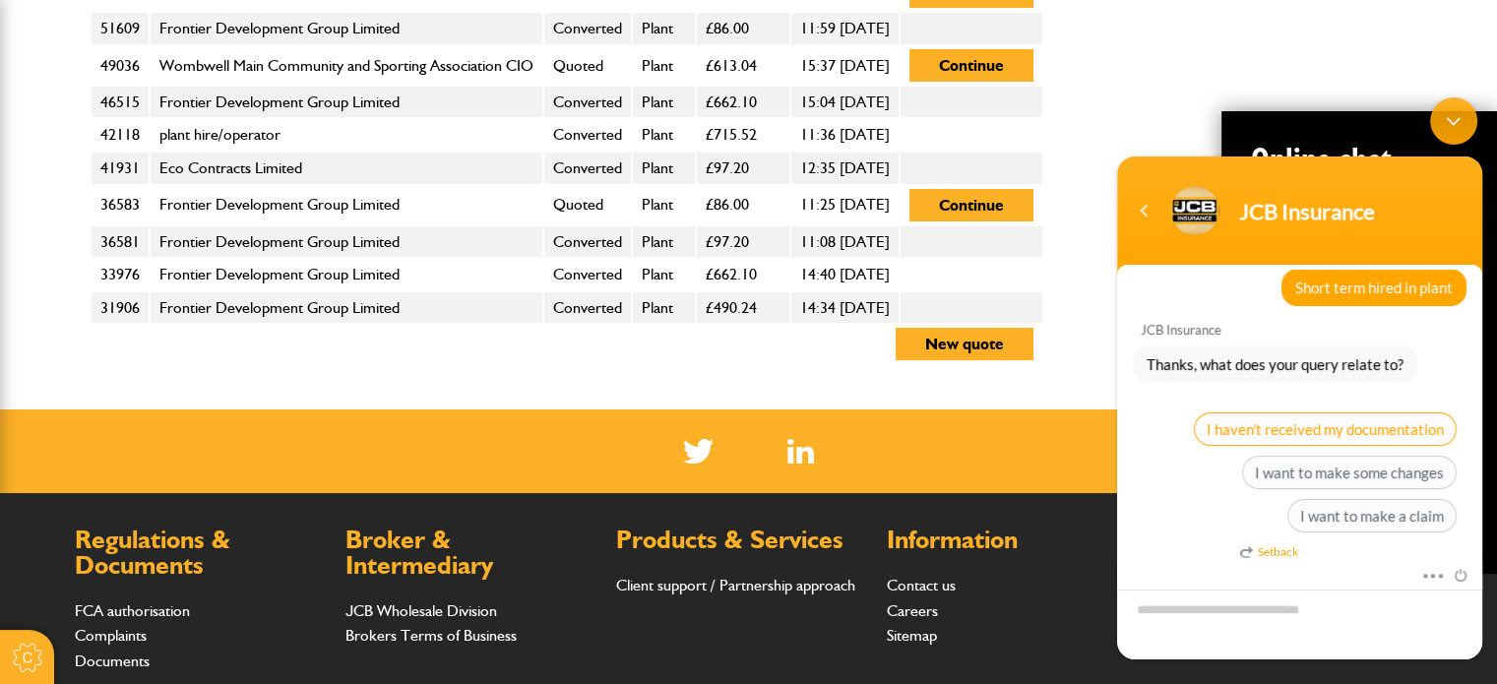
click at [1314, 425] on span "I haven't received my documentation" at bounding box center [1325, 428] width 263 height 33
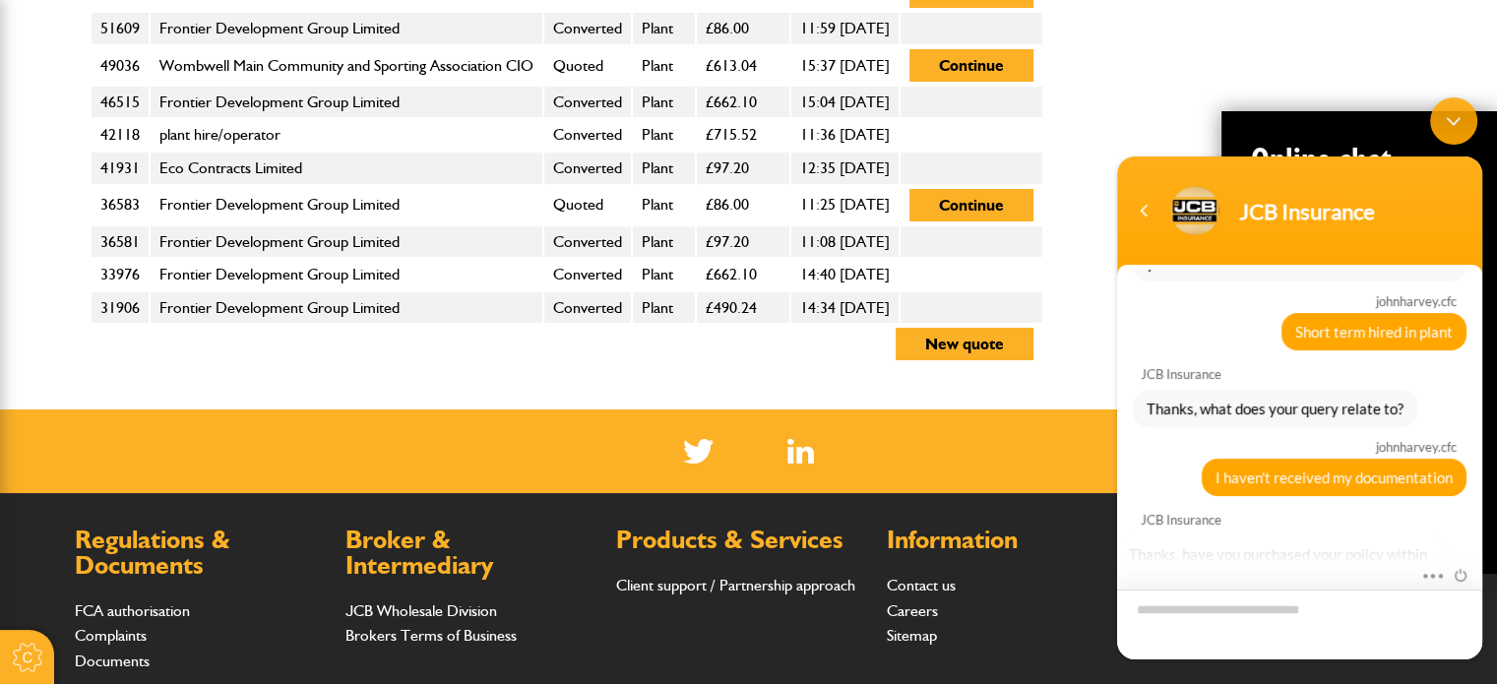
scroll to position [413, 0]
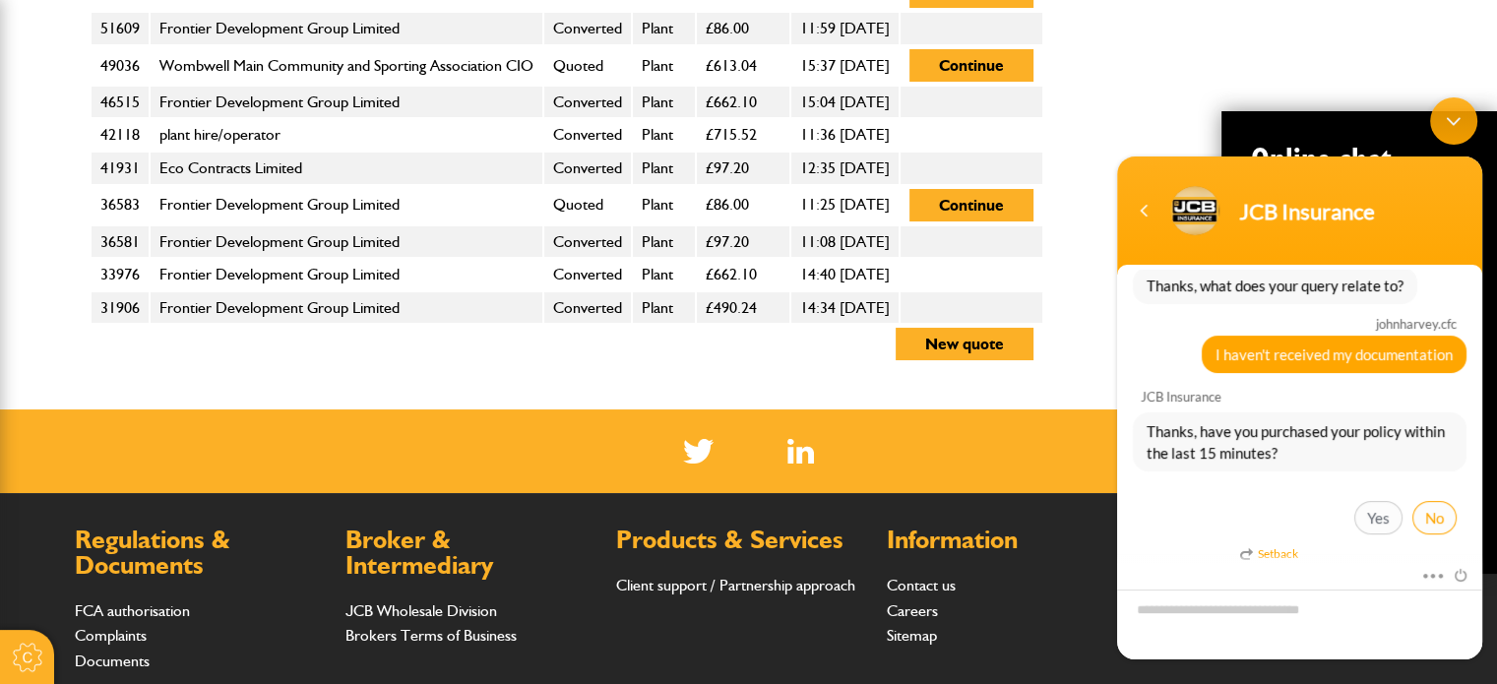
click at [1423, 514] on span "No" at bounding box center [1434, 517] width 44 height 33
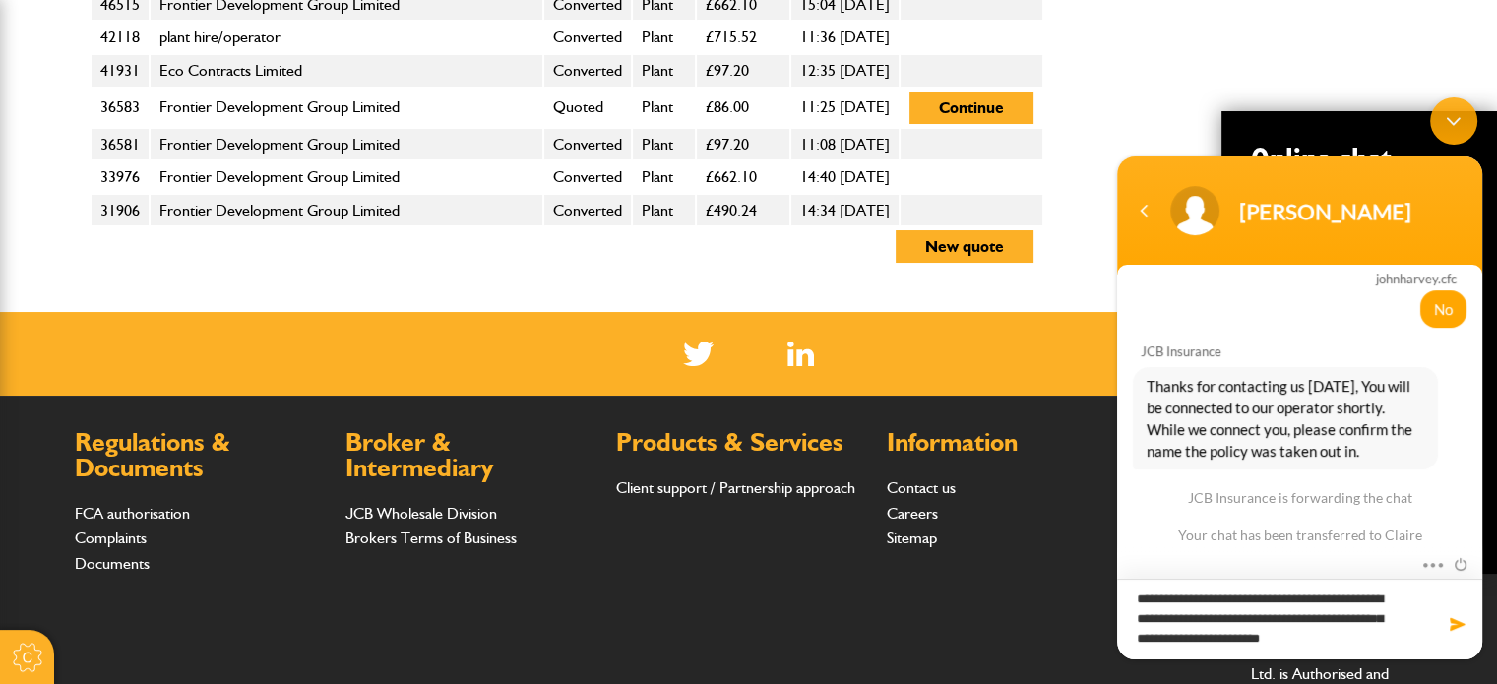
scroll to position [869, 0]
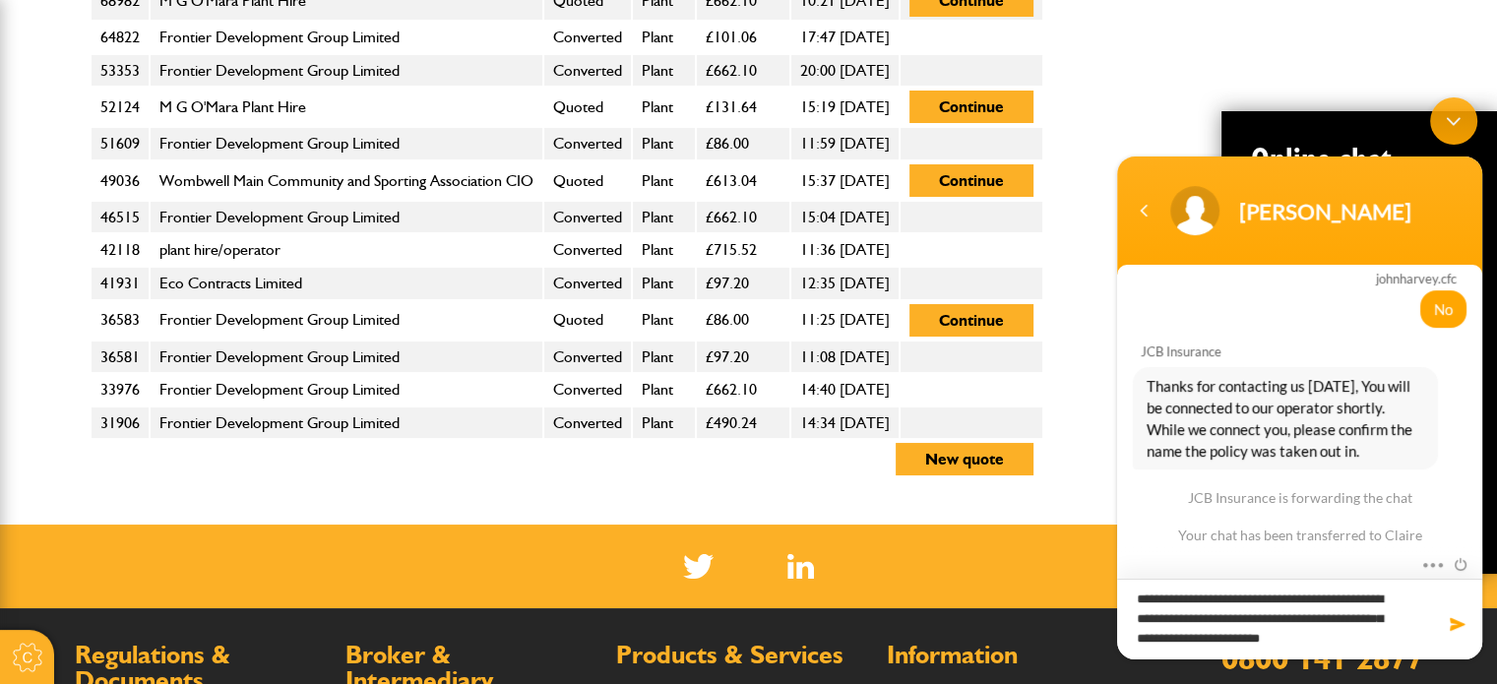
drag, startPoint x: 1132, startPoint y: 605, endPoint x: 1138, endPoint y: 596, distance: 10.6
click at [1135, 600] on textarea "**********" at bounding box center [1299, 619] width 365 height 81
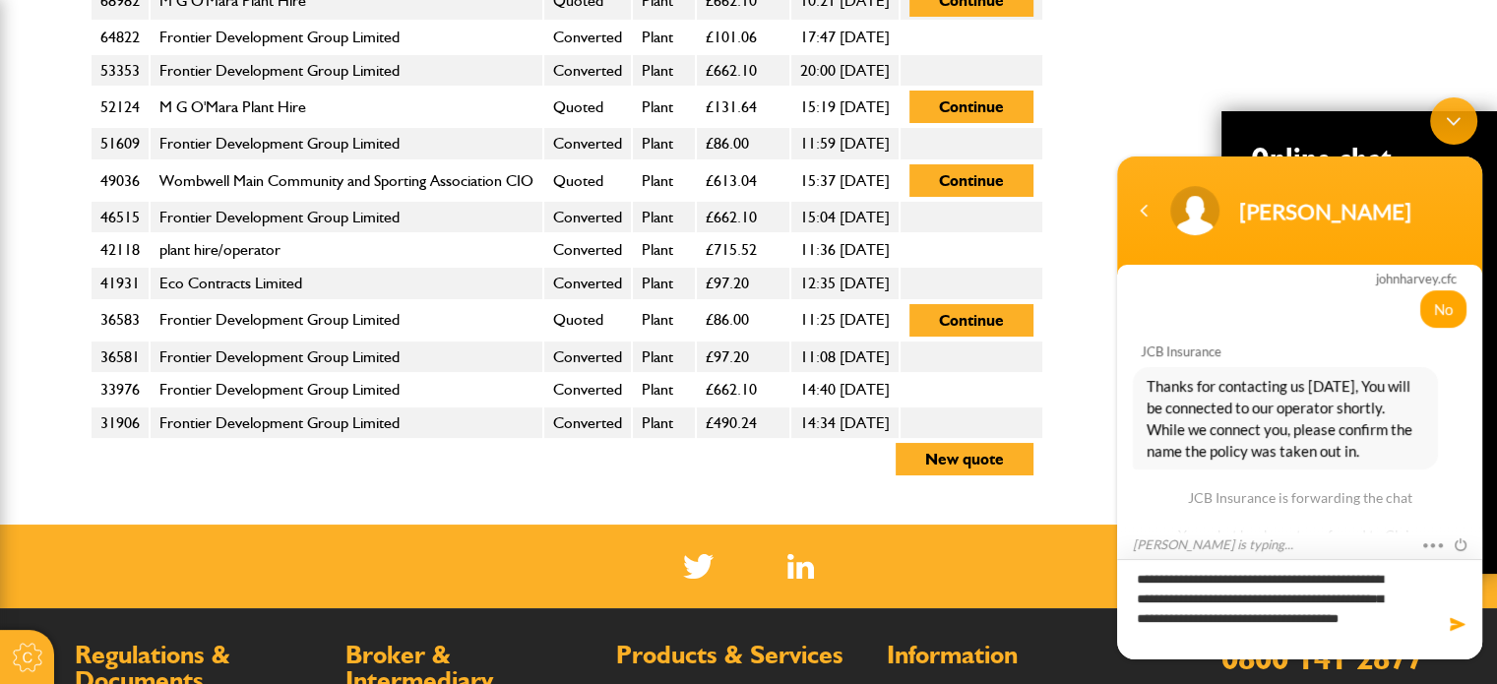
type textarea "**********"
click at [1461, 626] on span at bounding box center [1458, 624] width 20 height 20
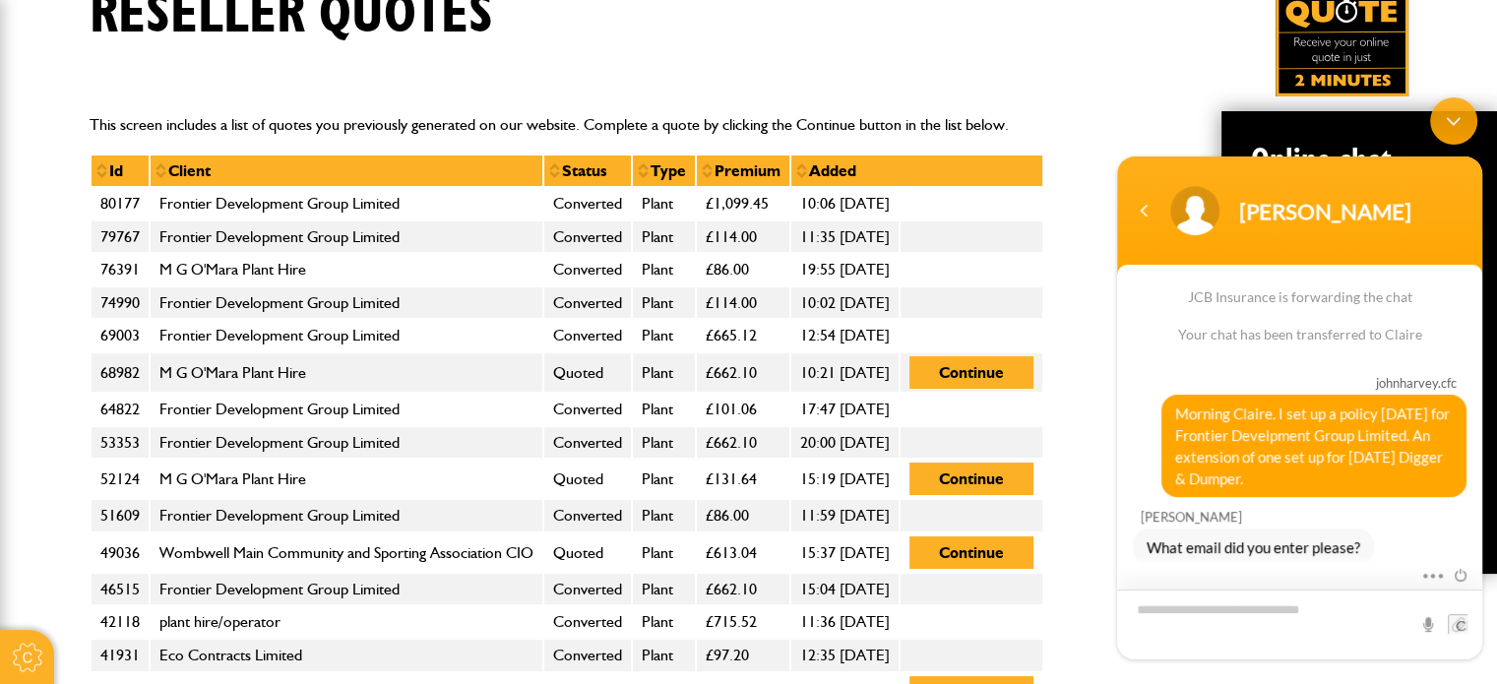
scroll to position [1083, 0]
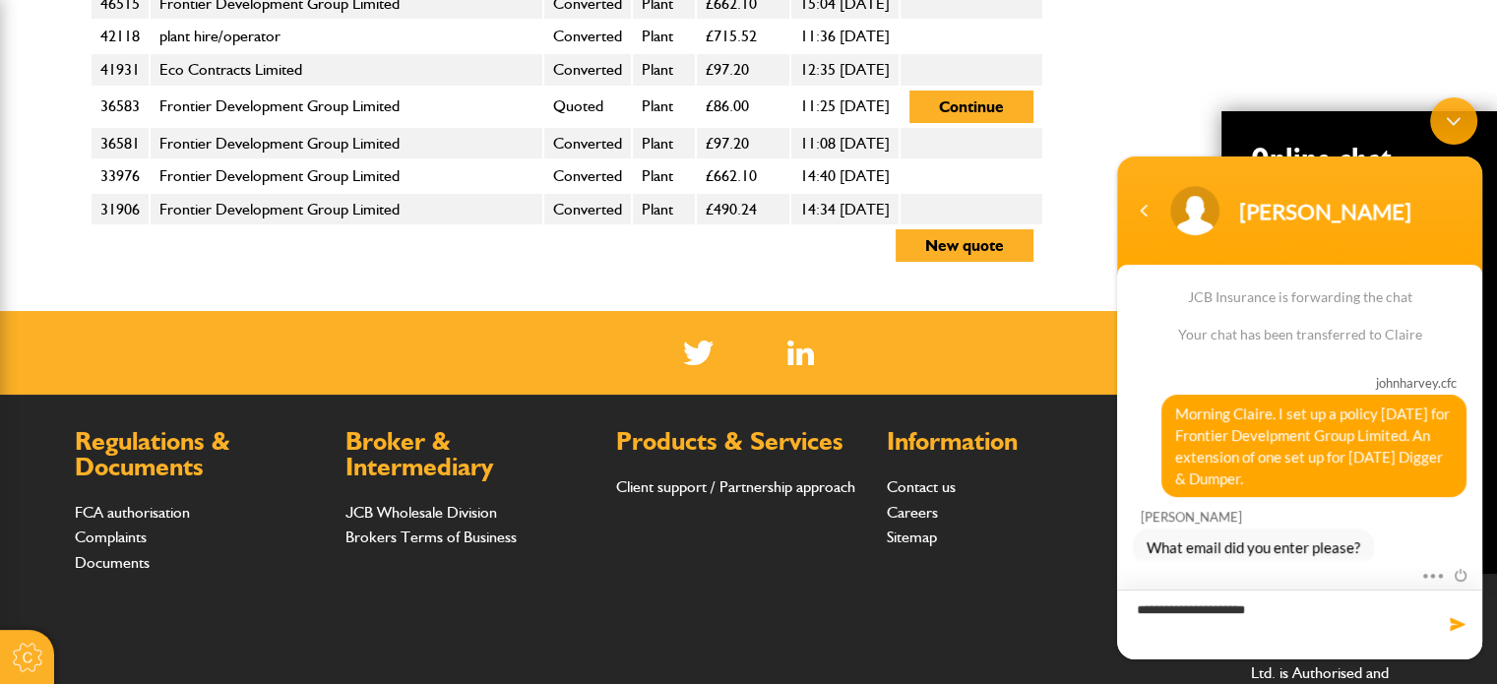
type textarea "**********"
click at [1459, 622] on span at bounding box center [1458, 624] width 20 height 20
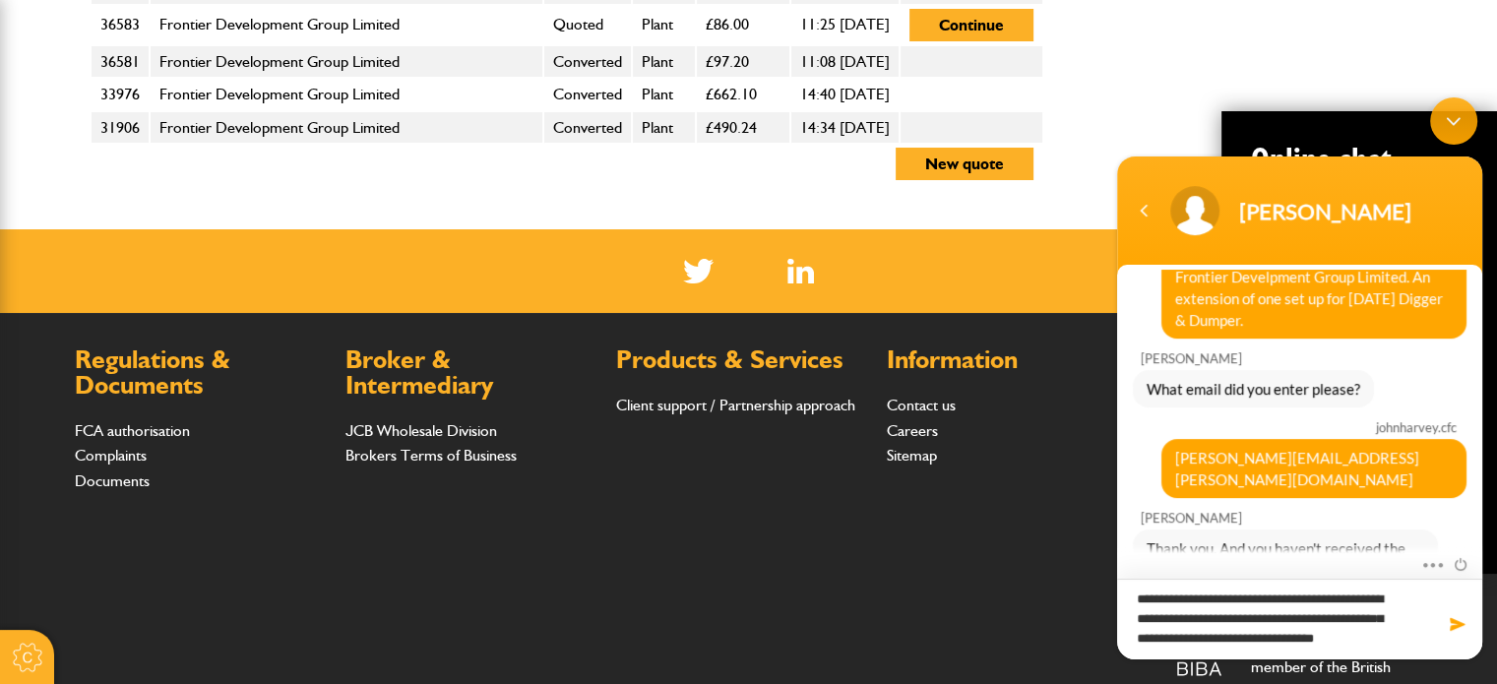
scroll to position [0, 0]
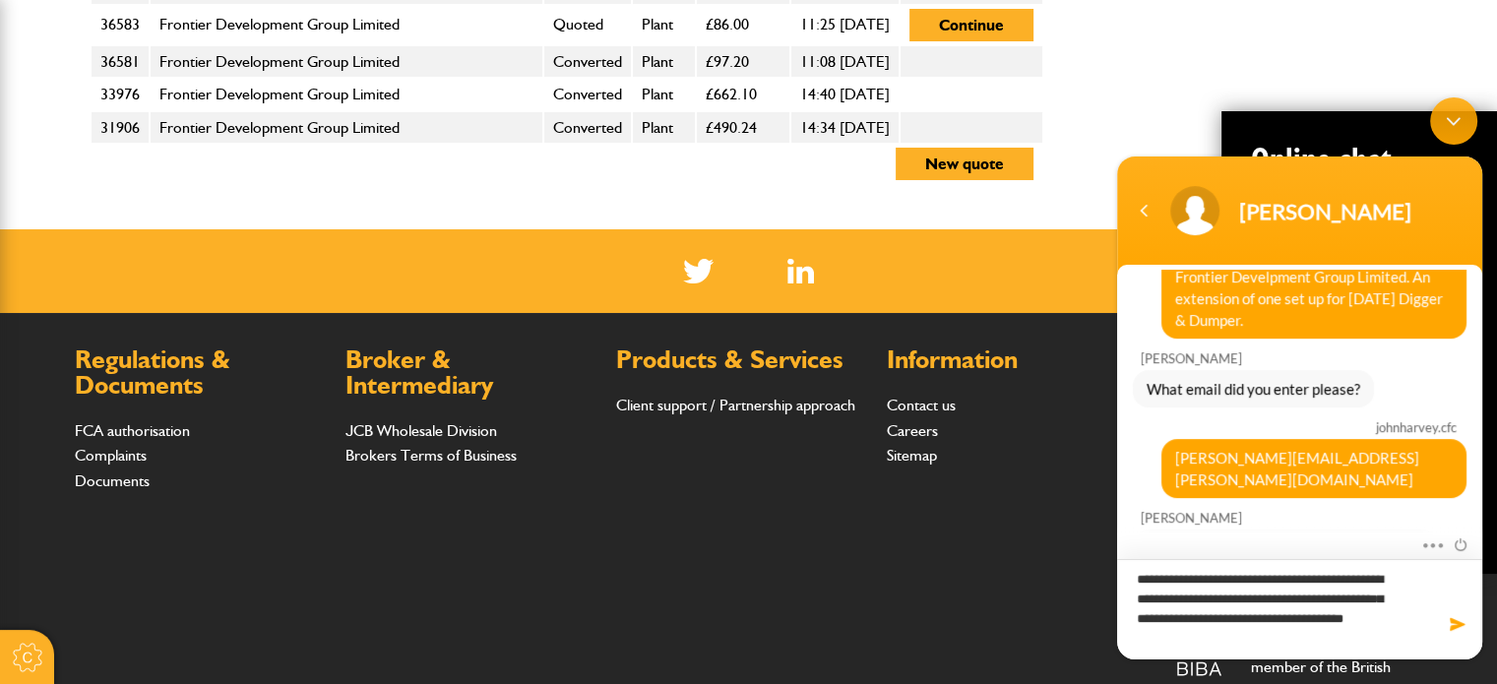
type textarea "**********"
drag, startPoint x: 79, startPoint y: 550, endPoint x: 869, endPoint y: 578, distance: 790.8
click at [869, 578] on div "Registered Office: Station Road, Rocester, Staffordshire, England, ST14 5JS. Re…" at bounding box center [749, 641] width 1348 height 208
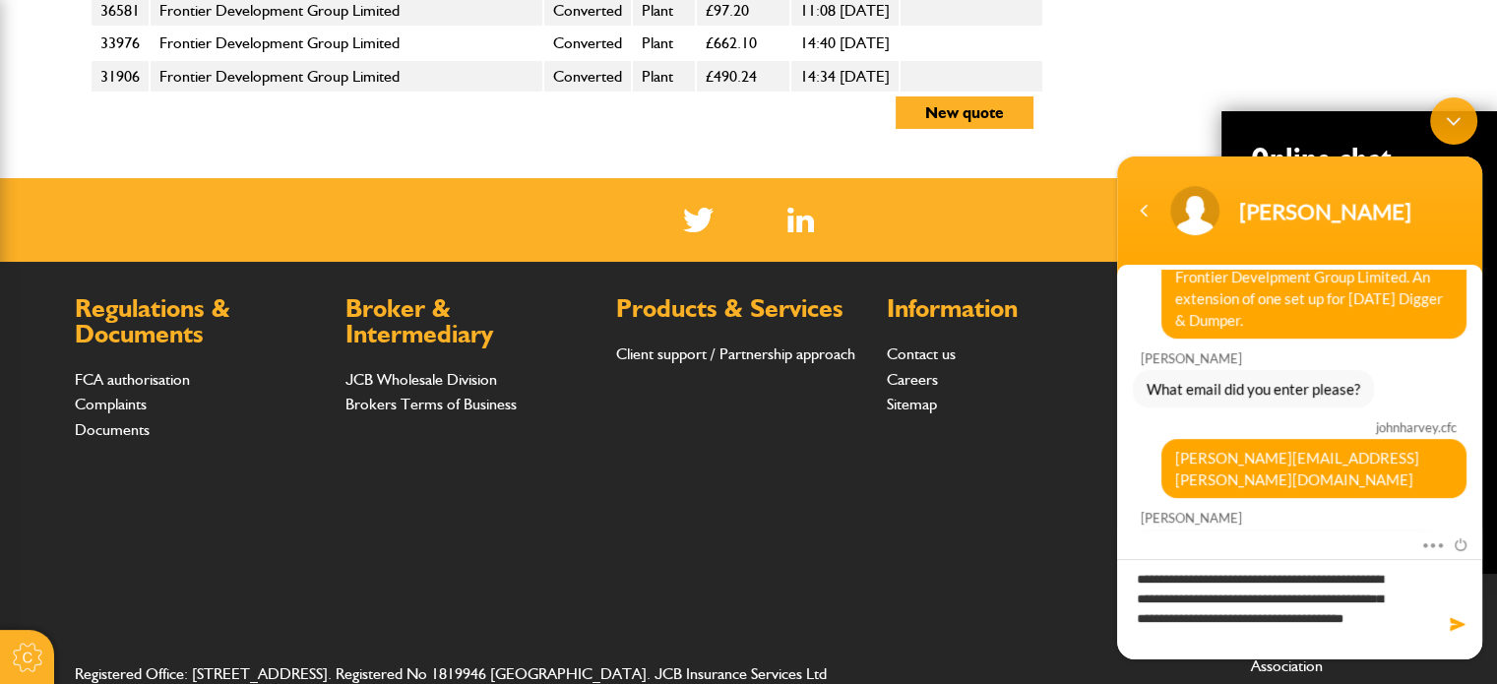
scroll to position [1263, 0]
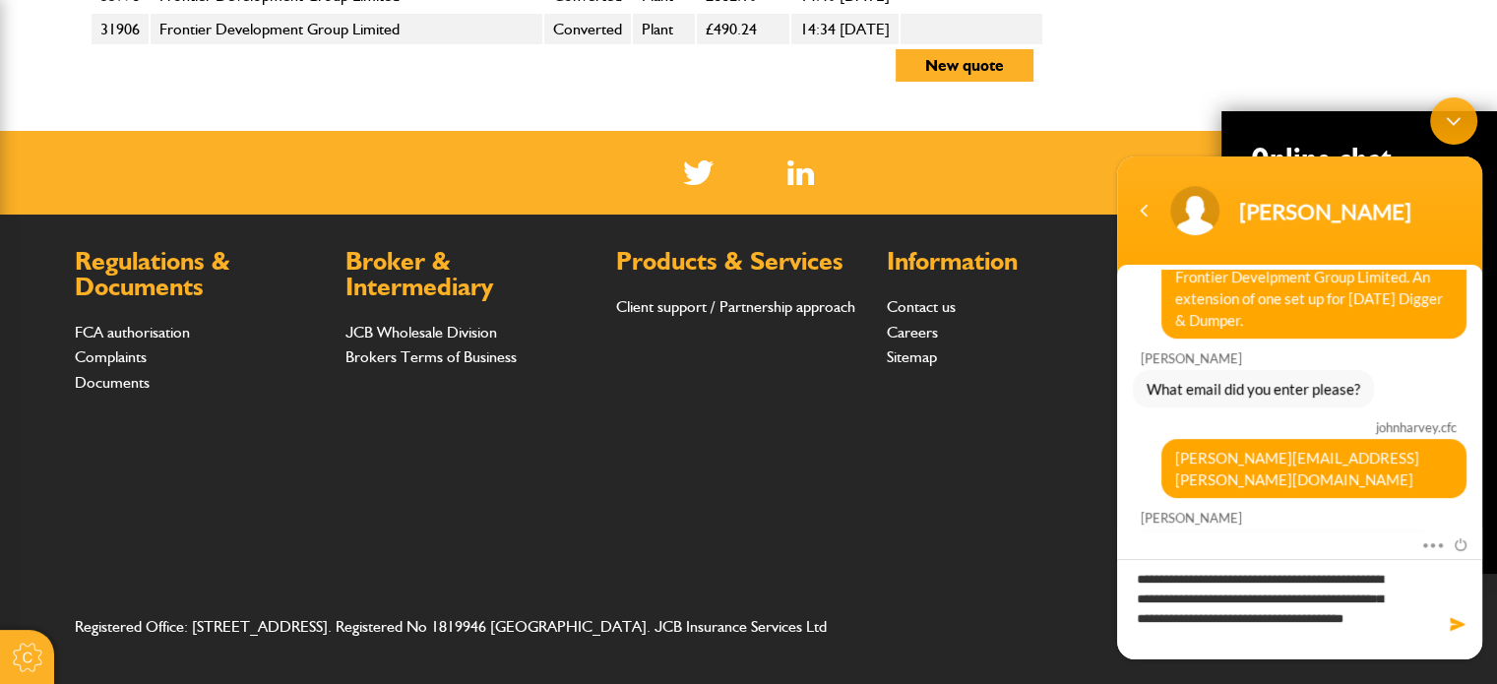
click at [1457, 622] on span at bounding box center [1458, 624] width 20 height 20
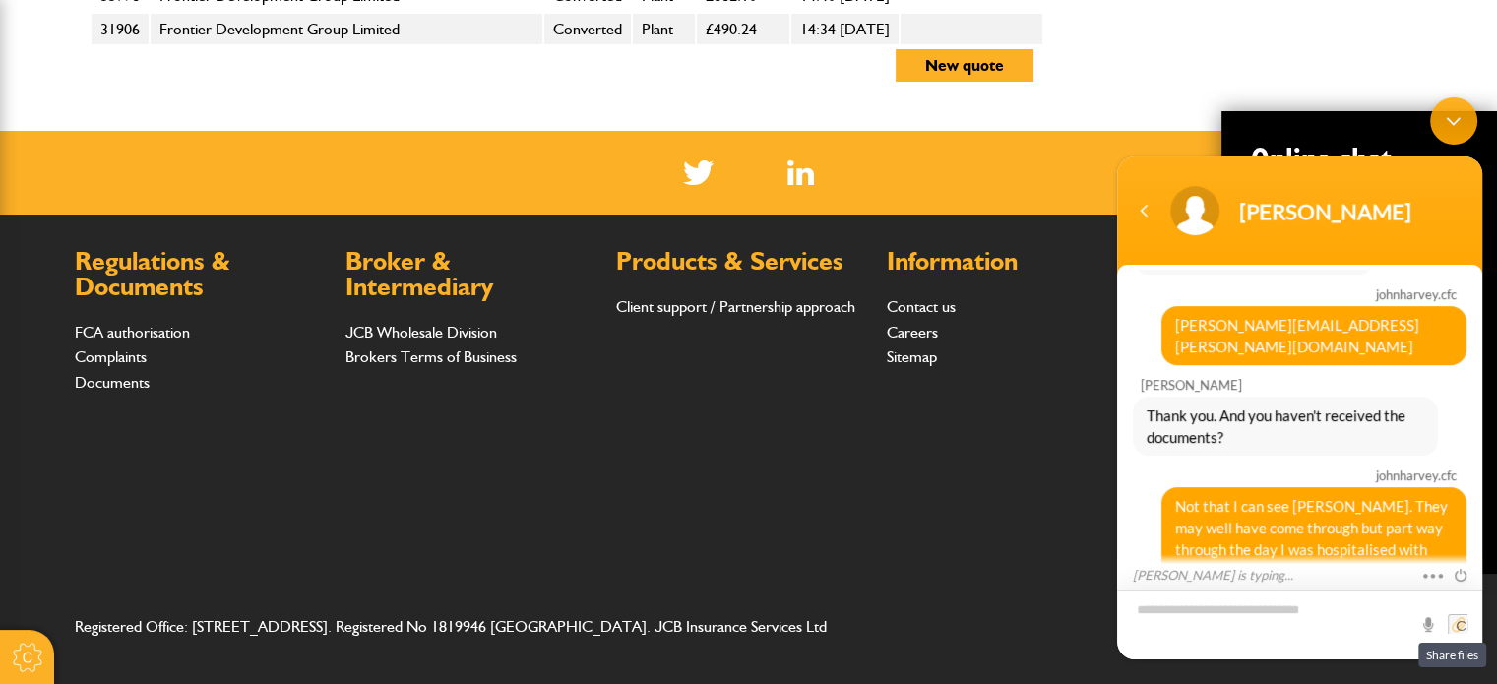
scroll to position [1229, 0]
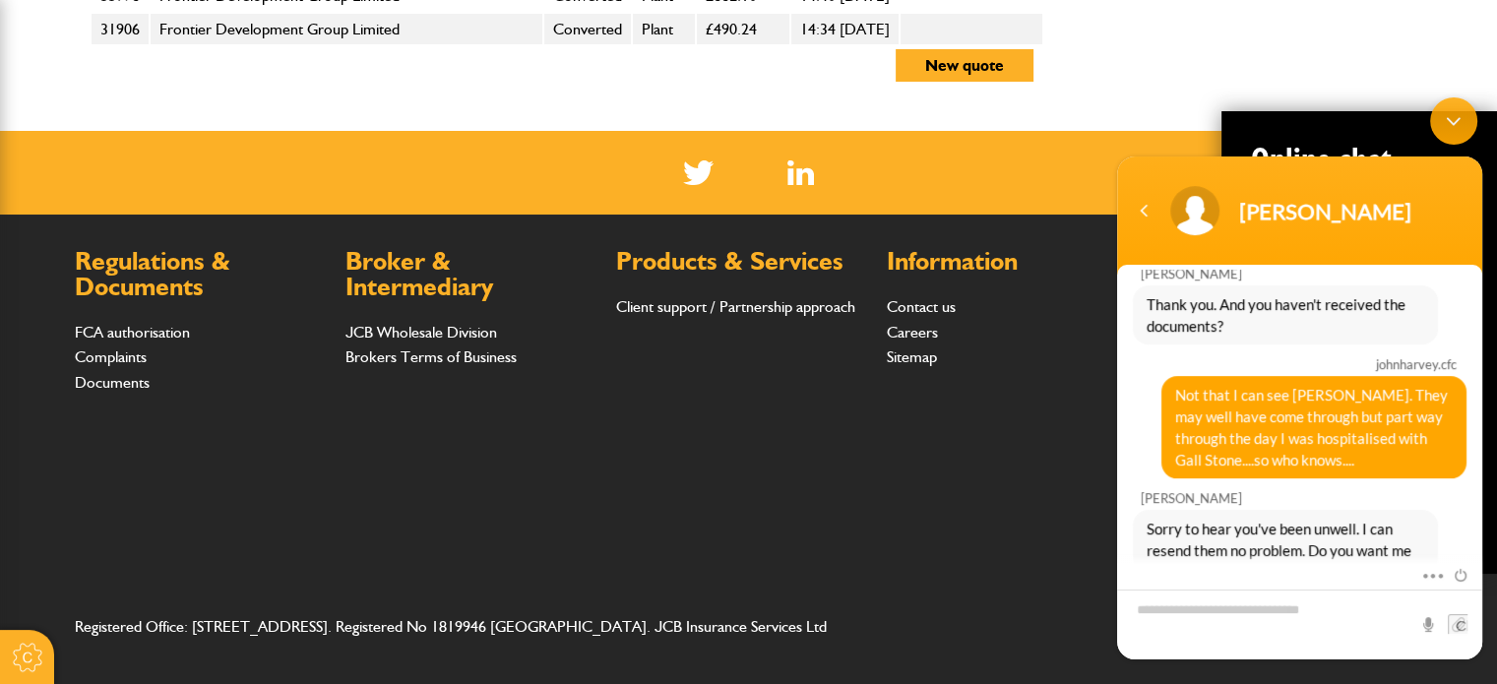
click at [1169, 569] on div "Mute Send email" at bounding box center [1299, 577] width 365 height 26
click at [1166, 617] on textarea "Type your message and hit 'Enter'" at bounding box center [1299, 625] width 365 height 70
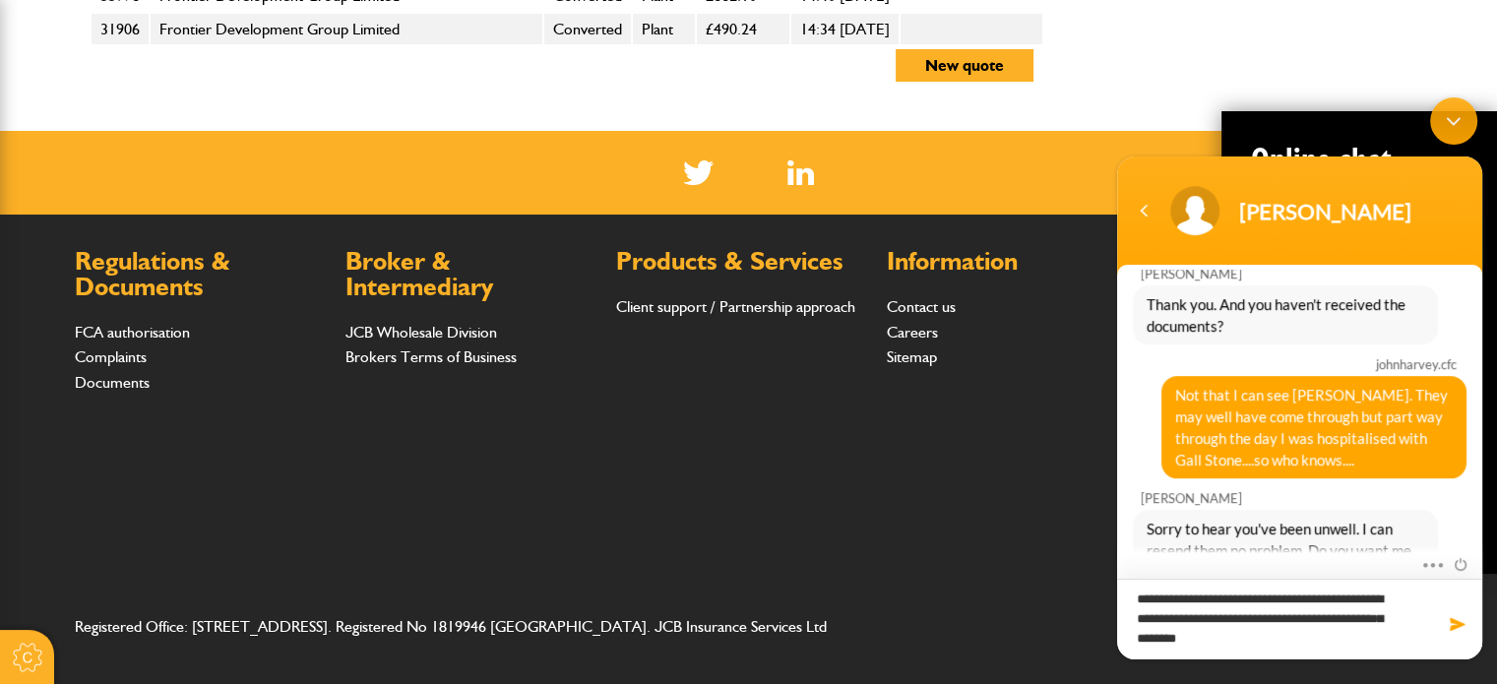
drag, startPoint x: 1288, startPoint y: 619, endPoint x: 1303, endPoint y: 619, distance: 14.8
click at [1310, 621] on textarea "**********" at bounding box center [1299, 619] width 365 height 81
click at [1312, 621] on textarea "**********" at bounding box center [1299, 619] width 365 height 81
click at [1359, 622] on textarea "**********" at bounding box center [1299, 619] width 365 height 81
click at [1305, 643] on textarea "**********" at bounding box center [1299, 619] width 365 height 81
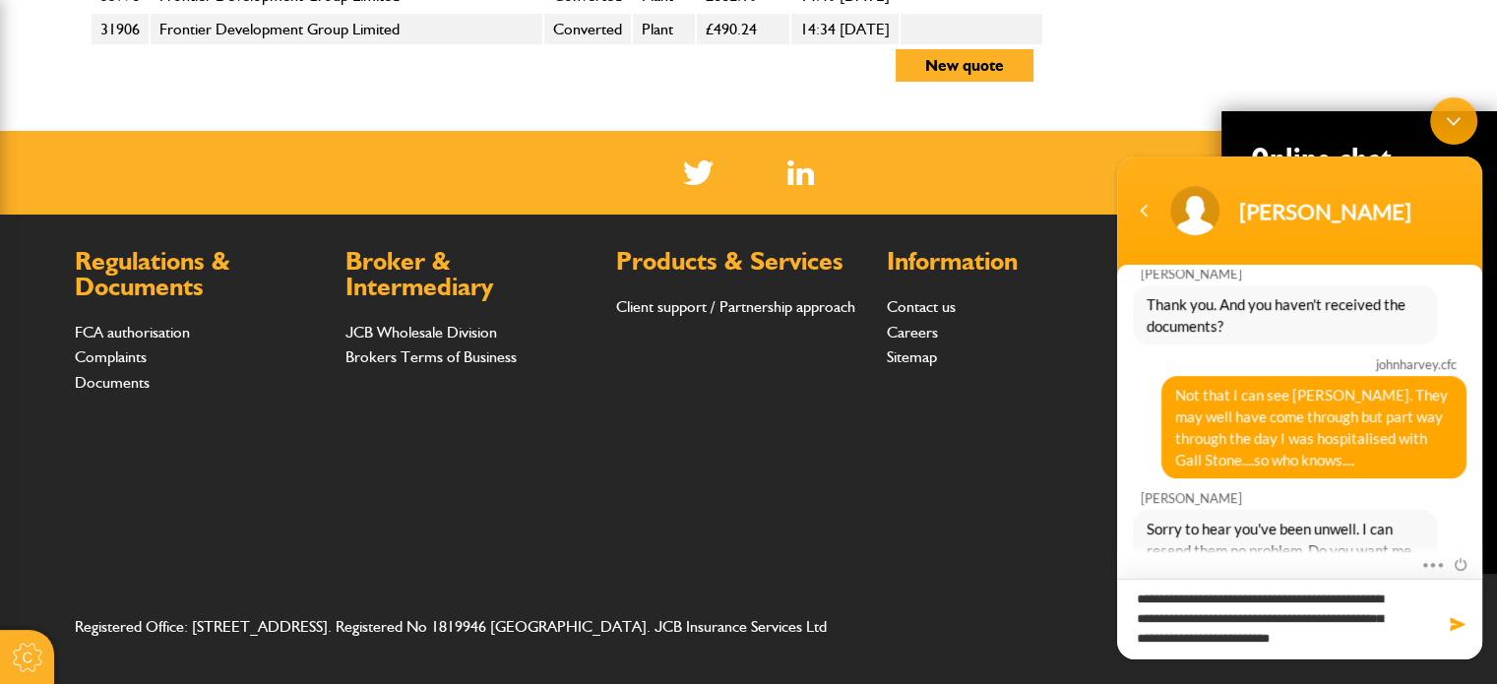
scroll to position [0, 0]
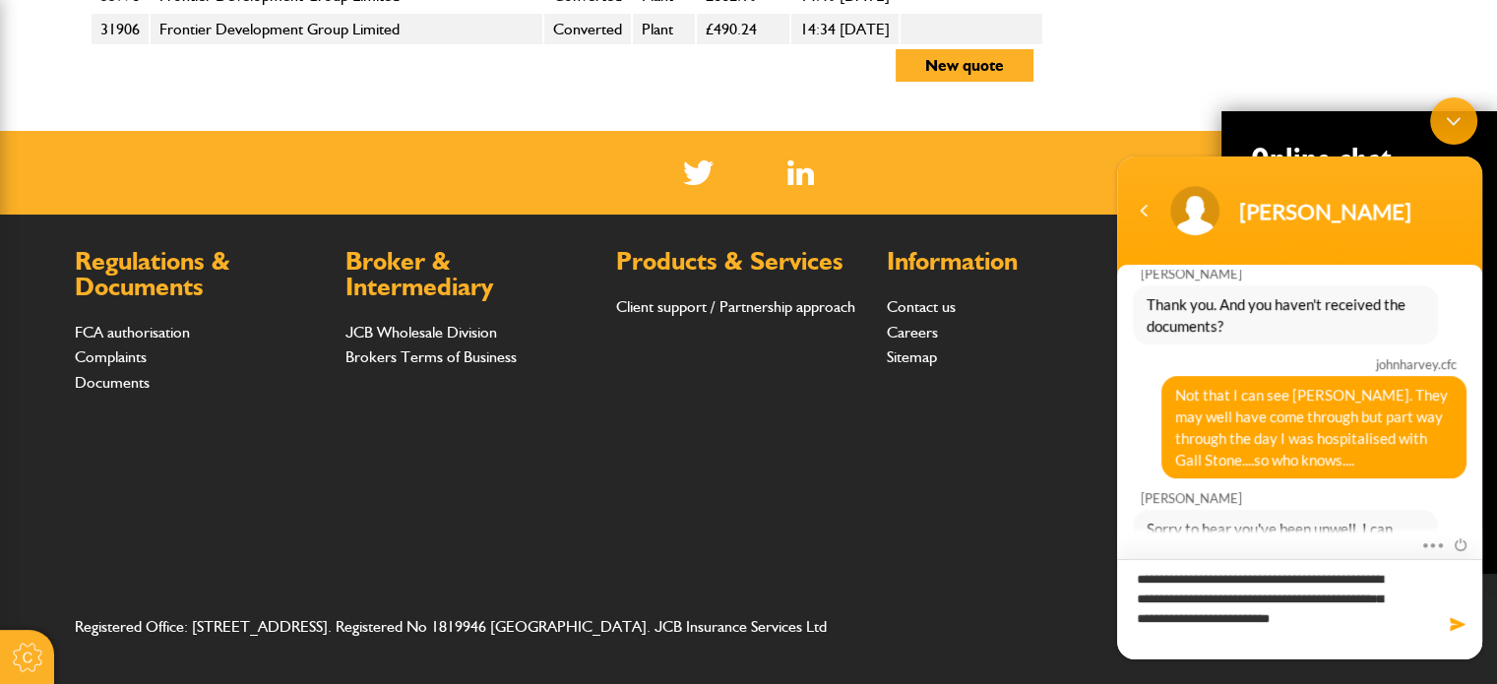
type textarea "**********"
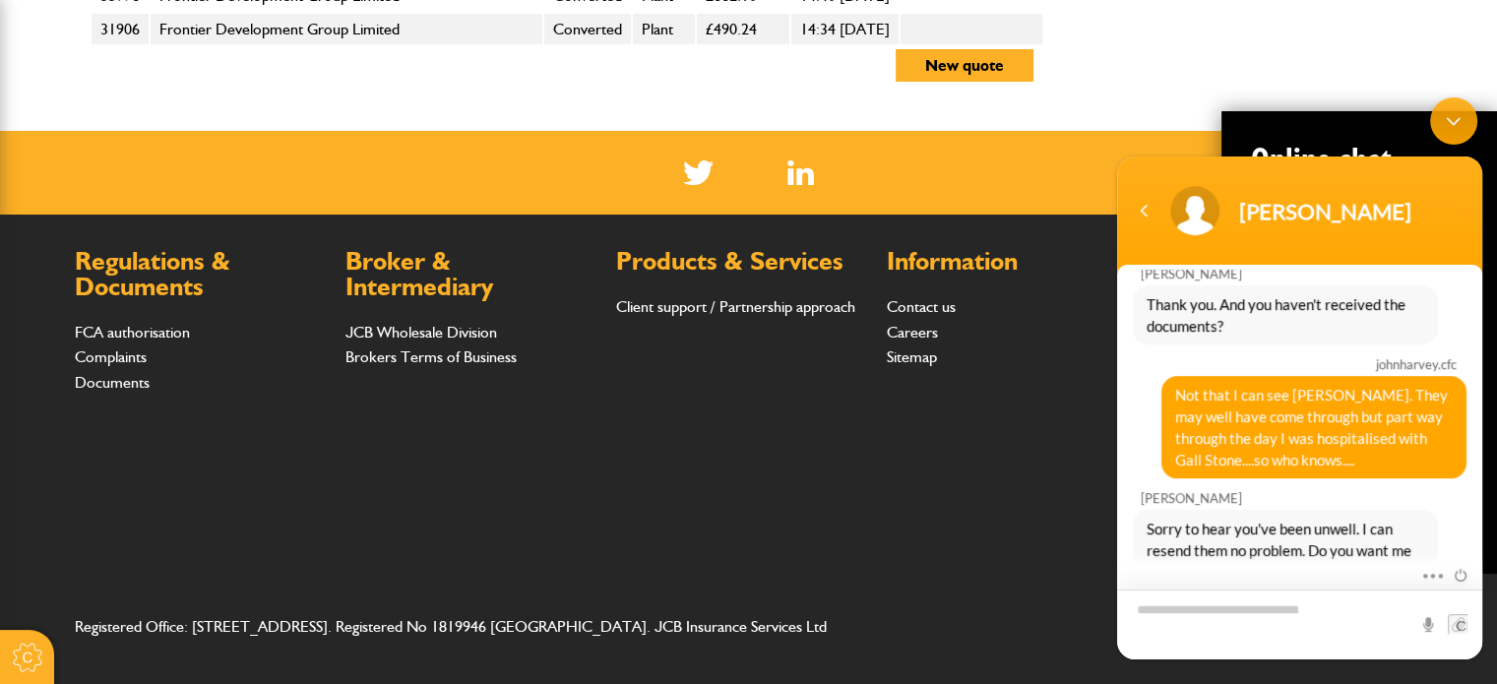
scroll to position [1362, 0]
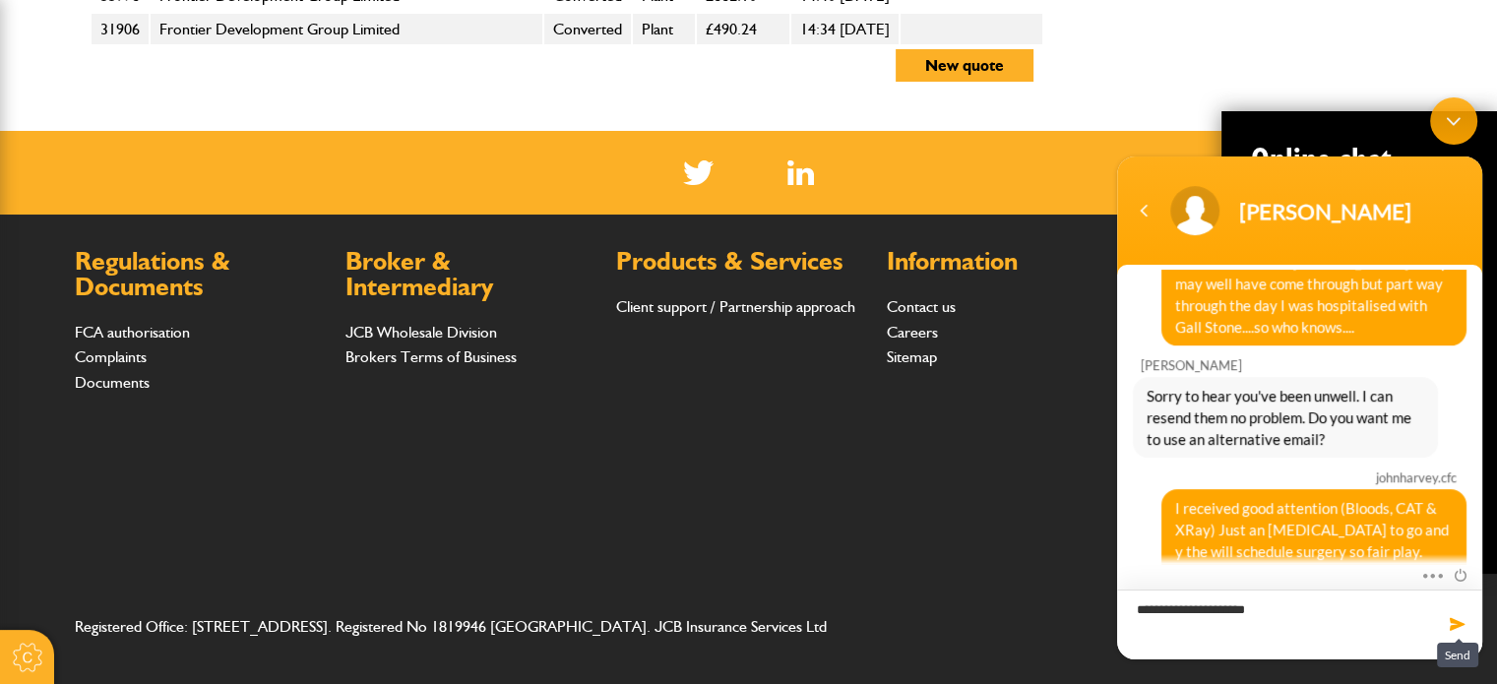
type textarea "**********"
click at [1454, 619] on span at bounding box center [1458, 624] width 20 height 20
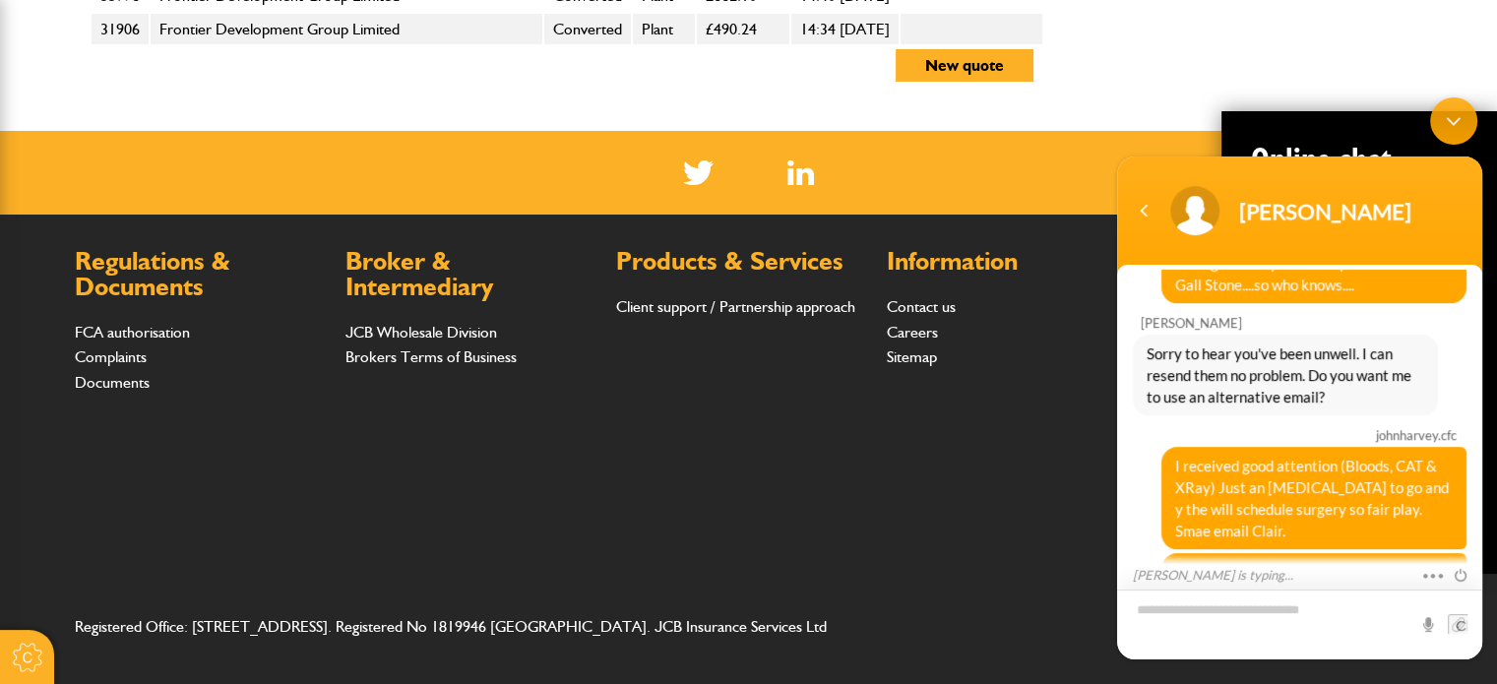
scroll to position [1537, 0]
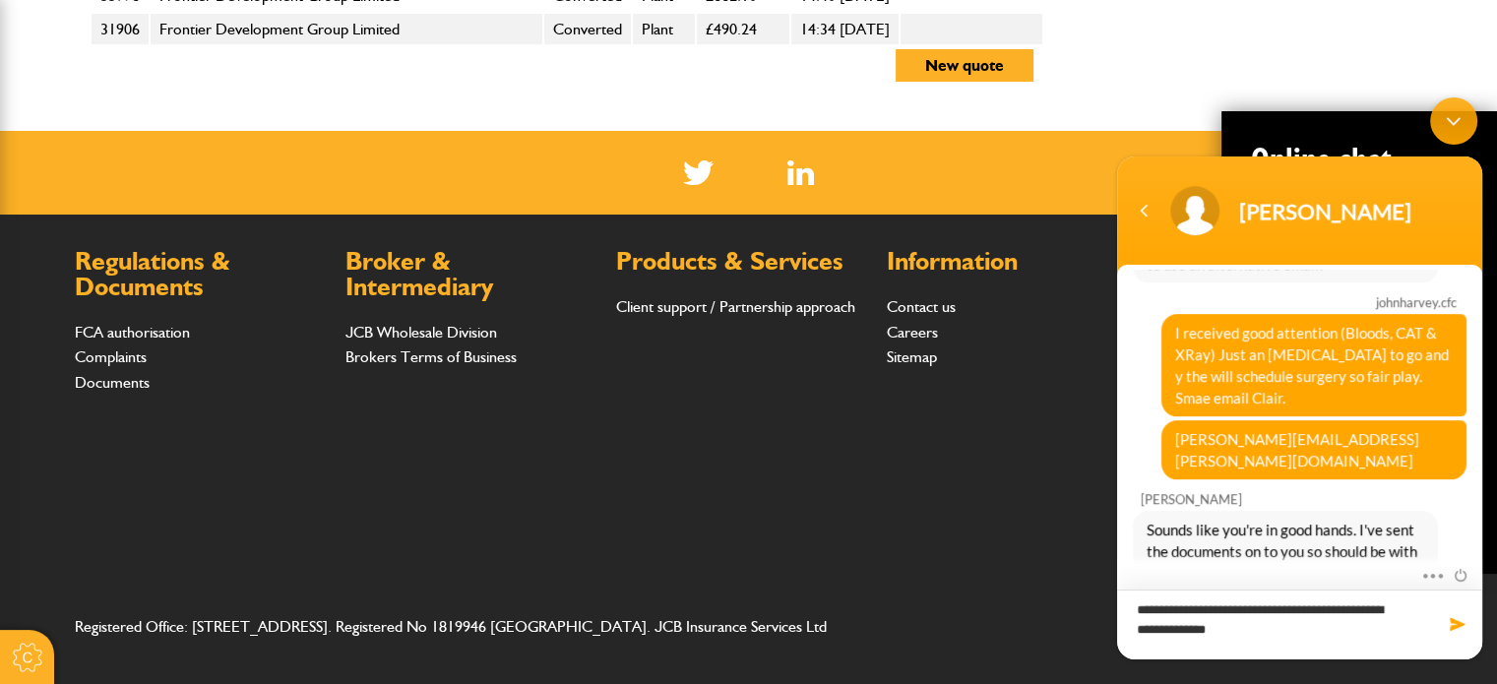
type textarea "**********"
click at [1454, 626] on span at bounding box center [1458, 624] width 20 height 20
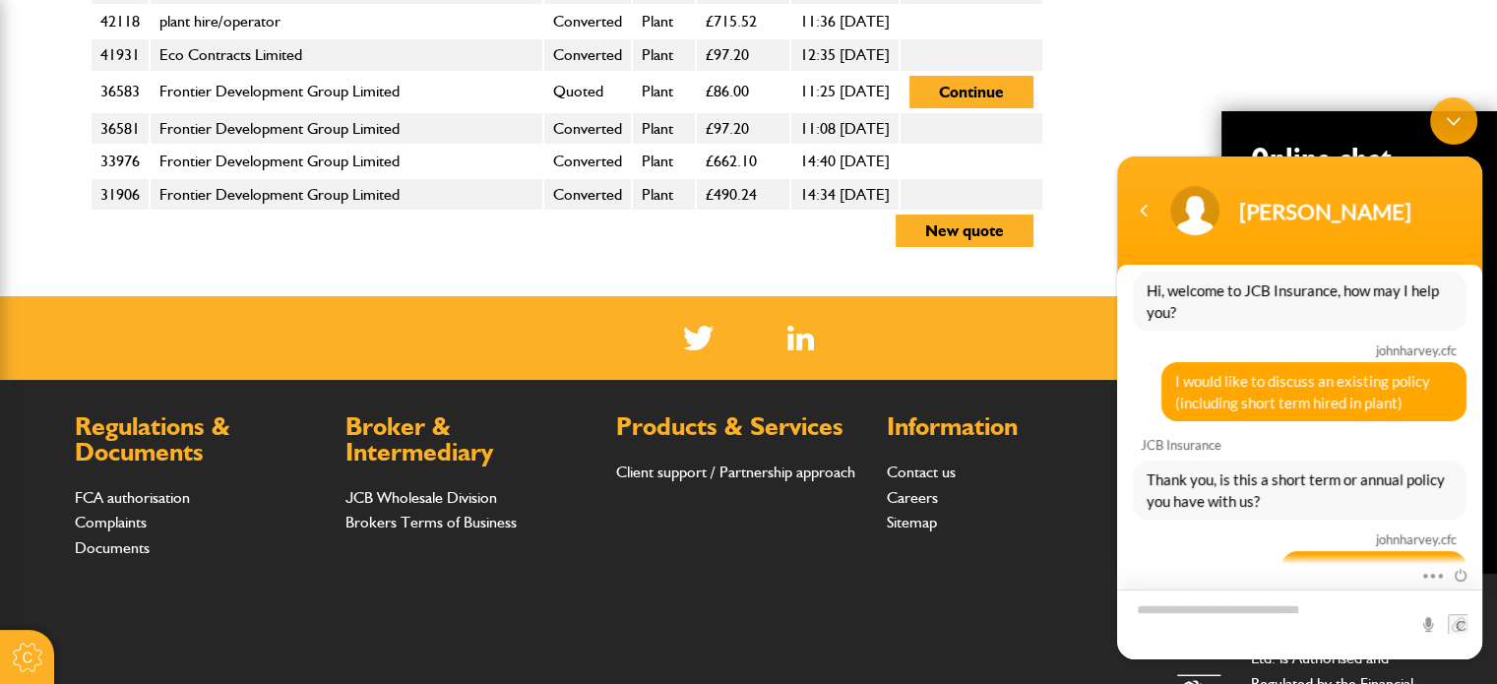
scroll to position [1263, 0]
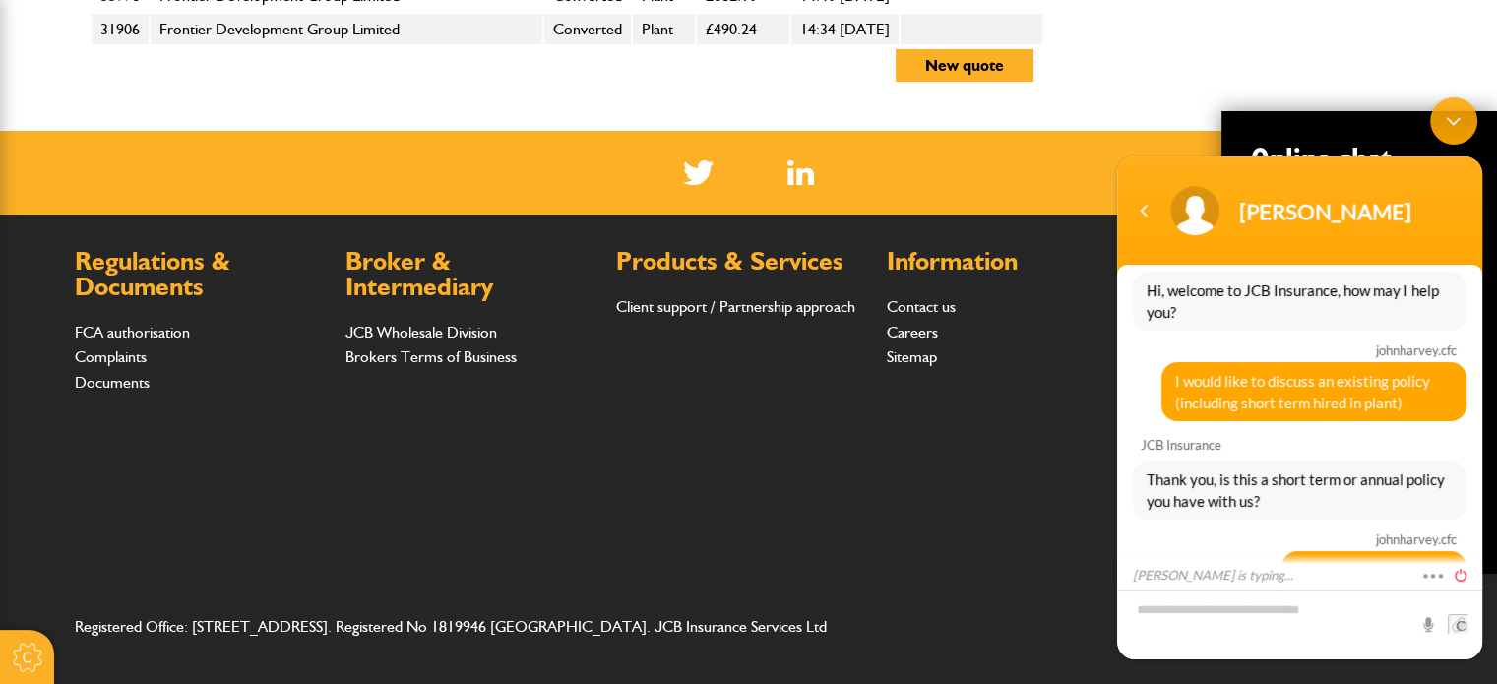
click at [1463, 573] on span at bounding box center [1456, 573] width 22 height 18
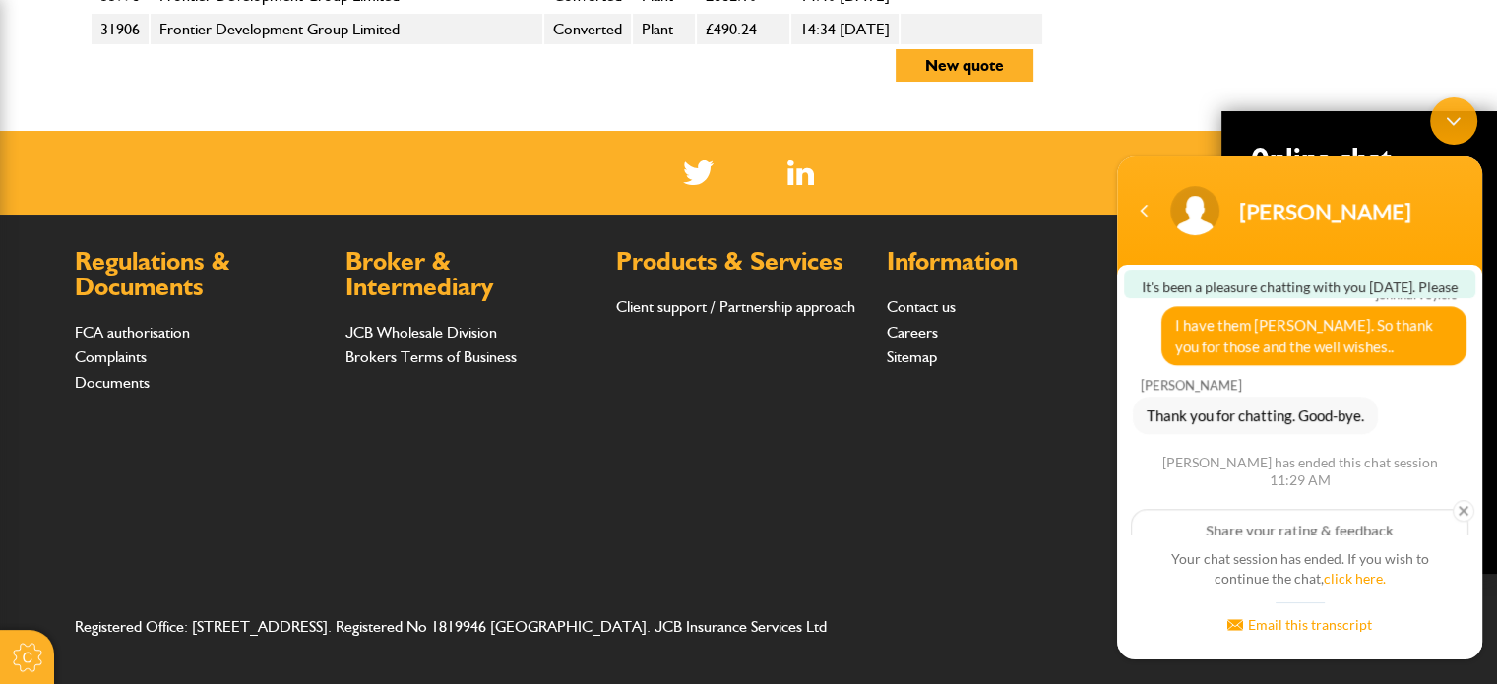
scroll to position [1920, 0]
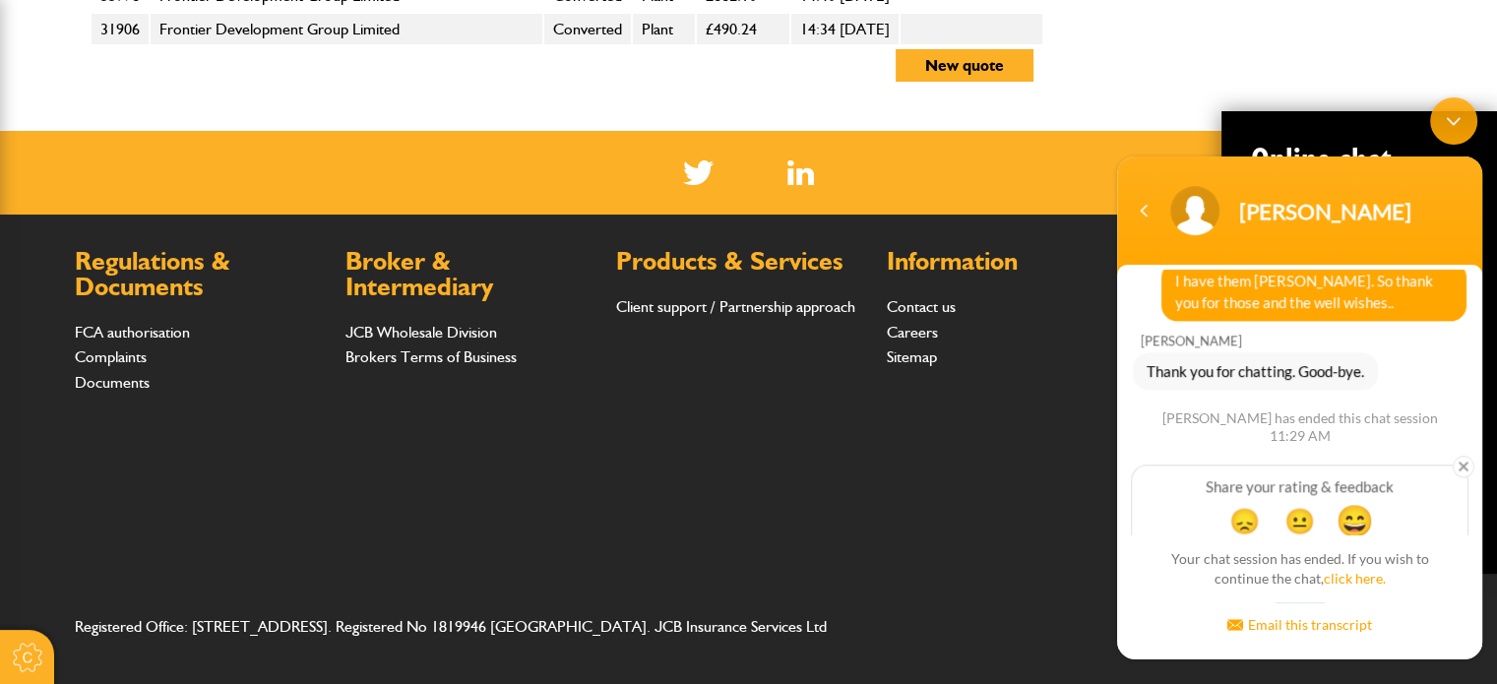
click at [1352, 501] on span "😄" at bounding box center [1355, 520] width 38 height 38
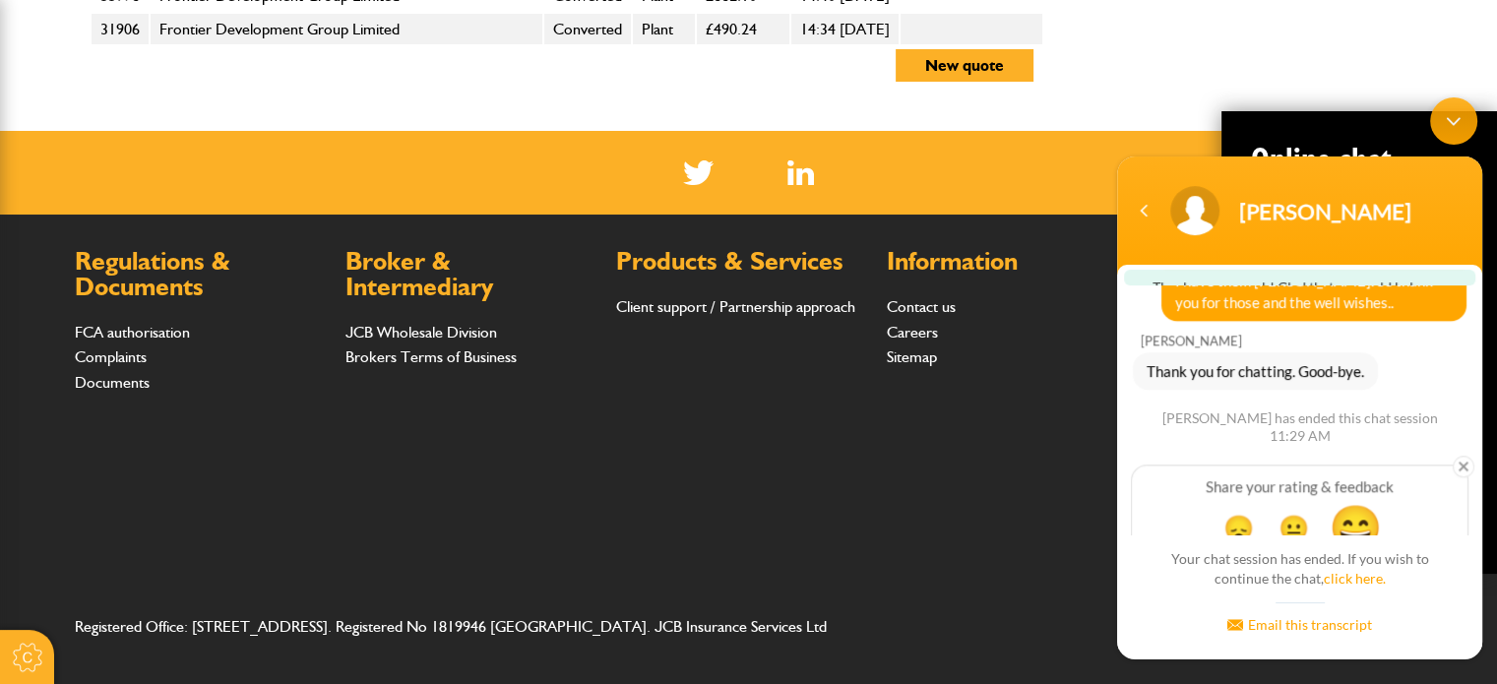
scroll to position [2076, 0]
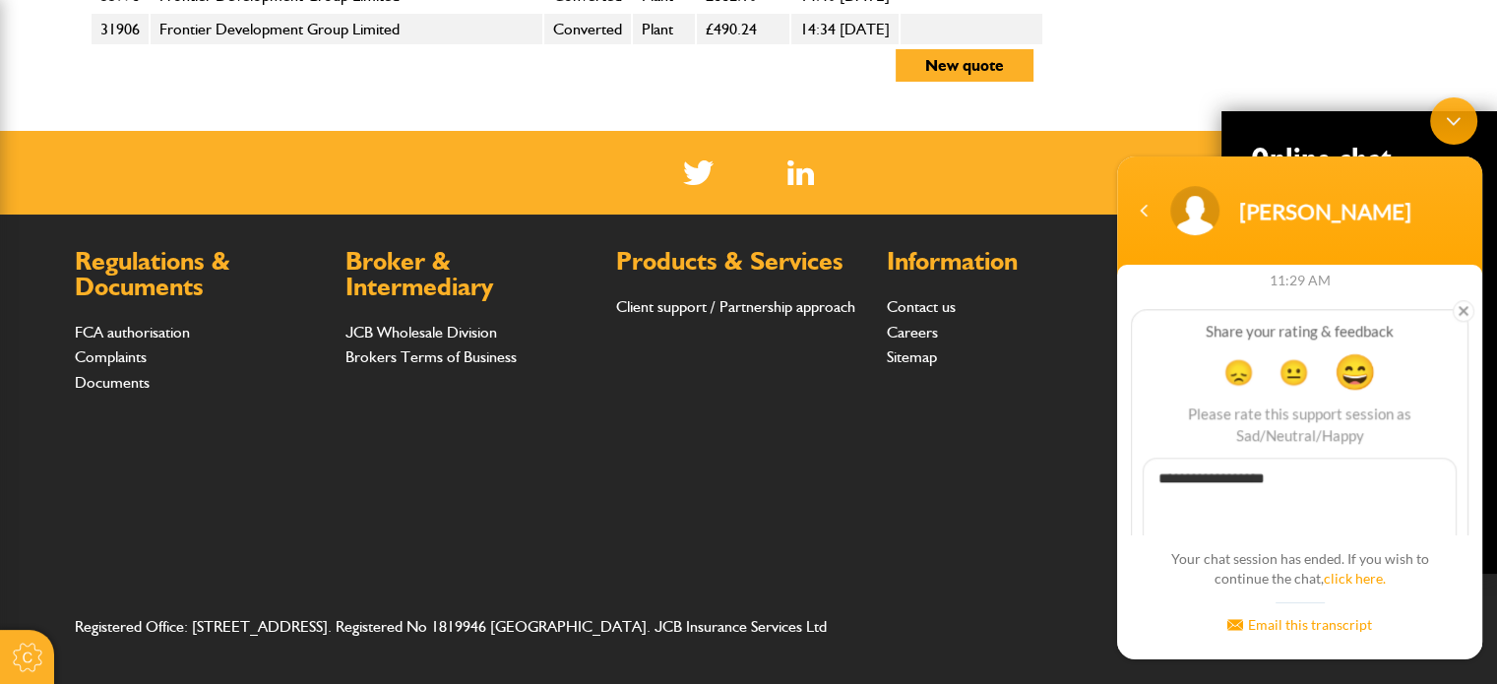
type textarea "**********"
click at [1425, 549] on span at bounding box center [1433, 564] width 30 height 30
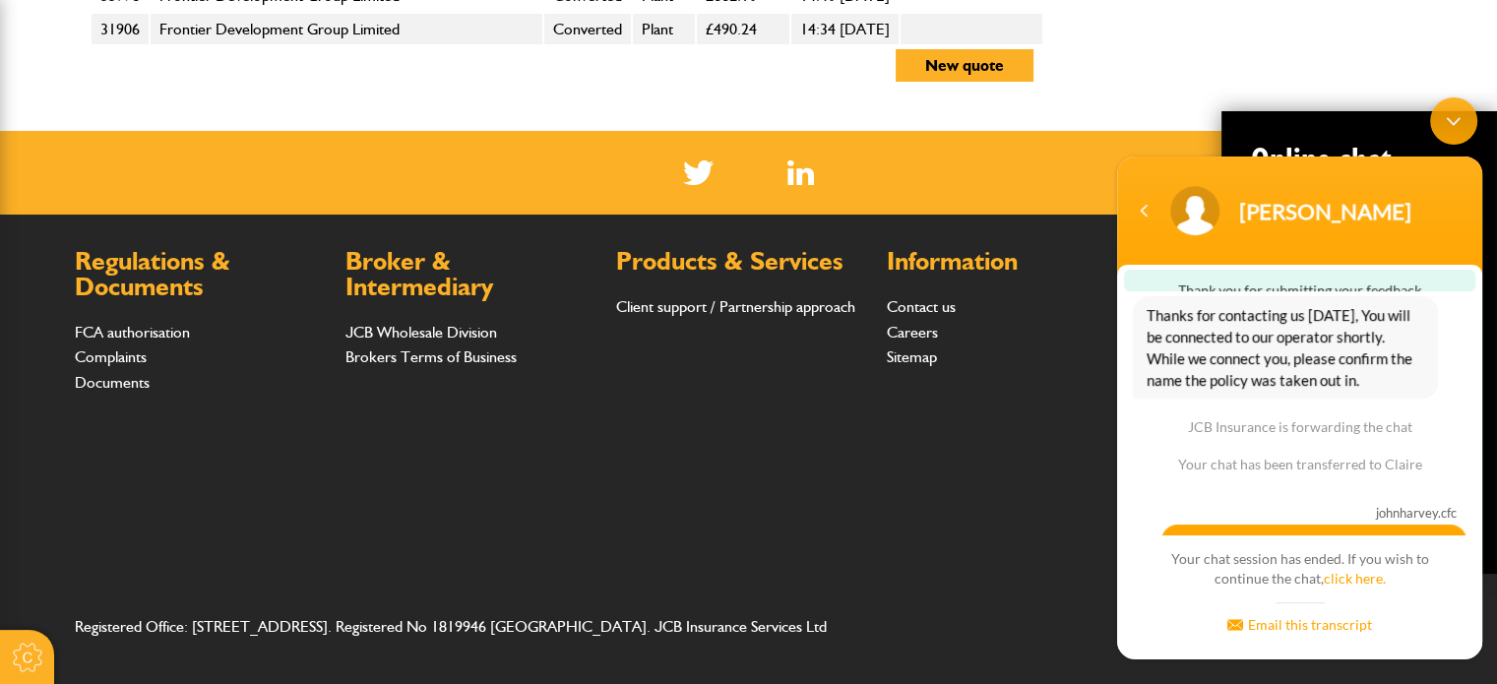
scroll to position [1915, 0]
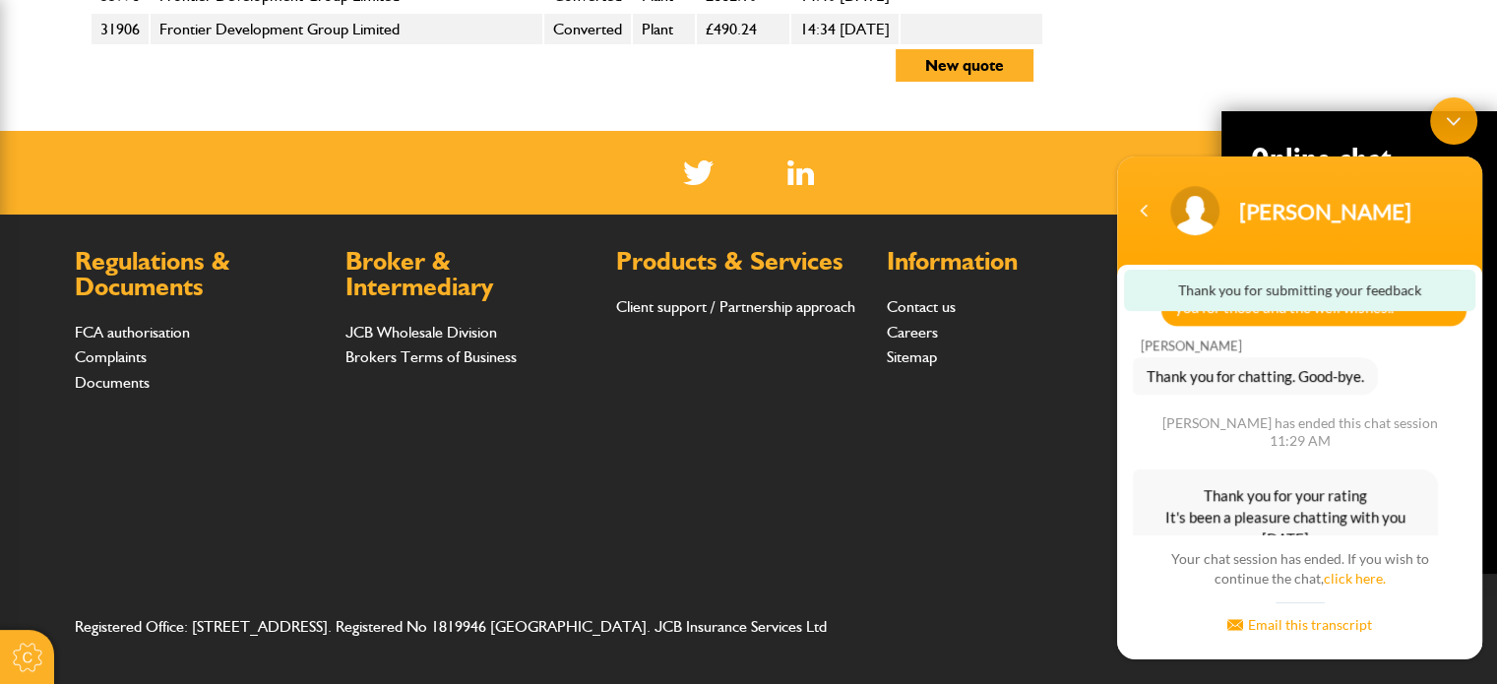
click at [1445, 120] on div "Minimize live chat window" at bounding box center [1453, 120] width 47 height 47
